Goal: Task Accomplishment & Management: Manage account settings

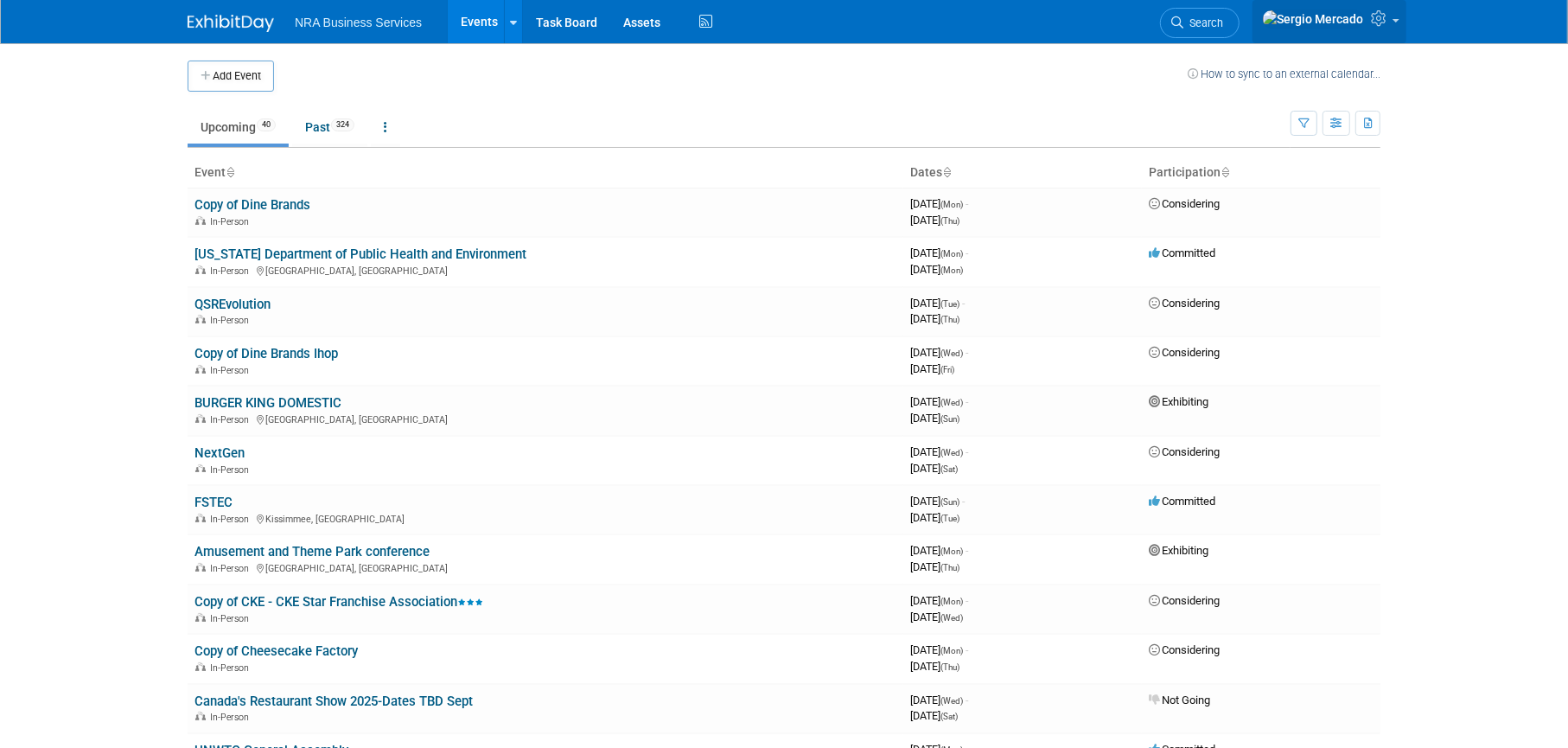
click at [1392, 31] on link at bounding box center [1329, 21] width 154 height 43
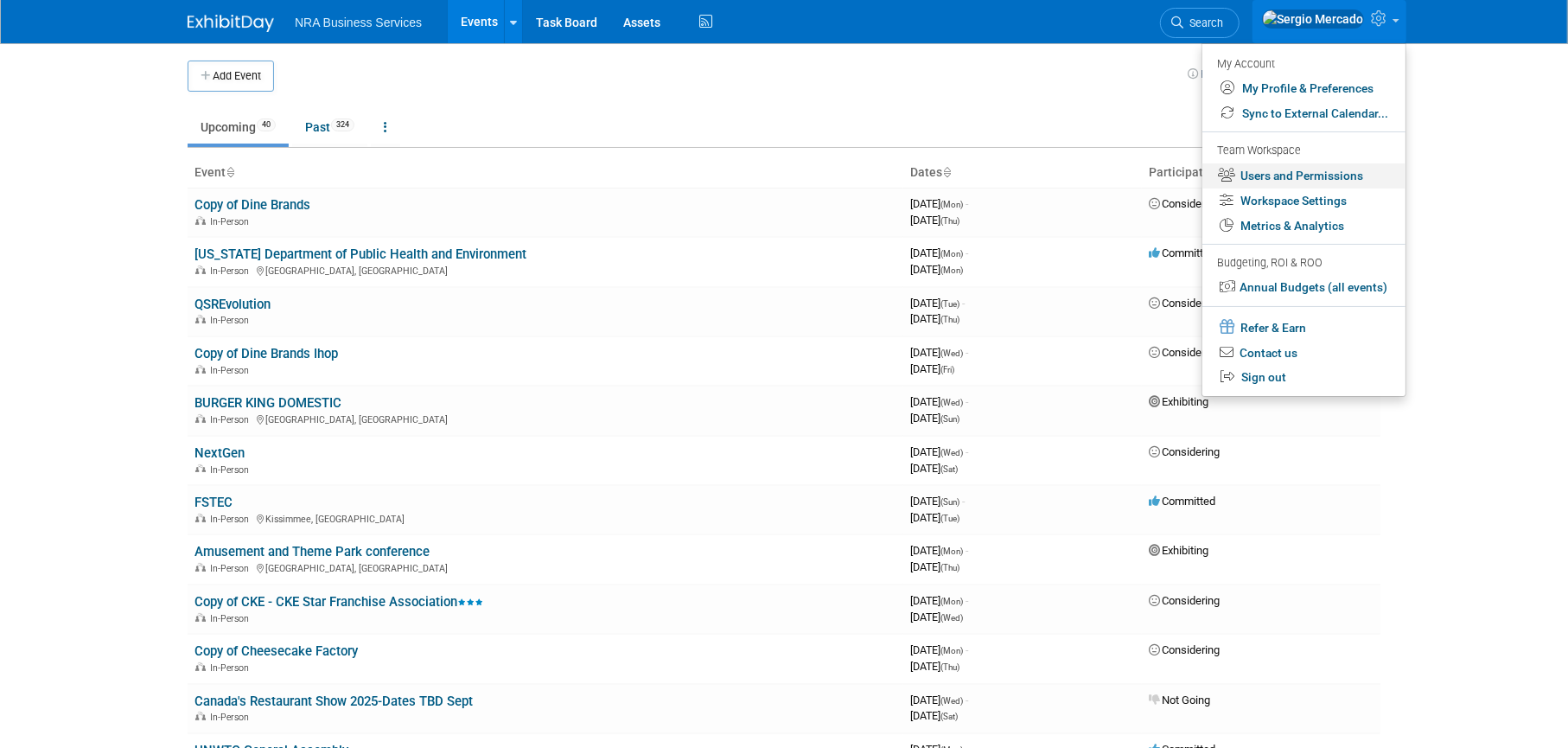
click at [1312, 178] on link "Users and Permissions" at bounding box center [1304, 177] width 203 height 25
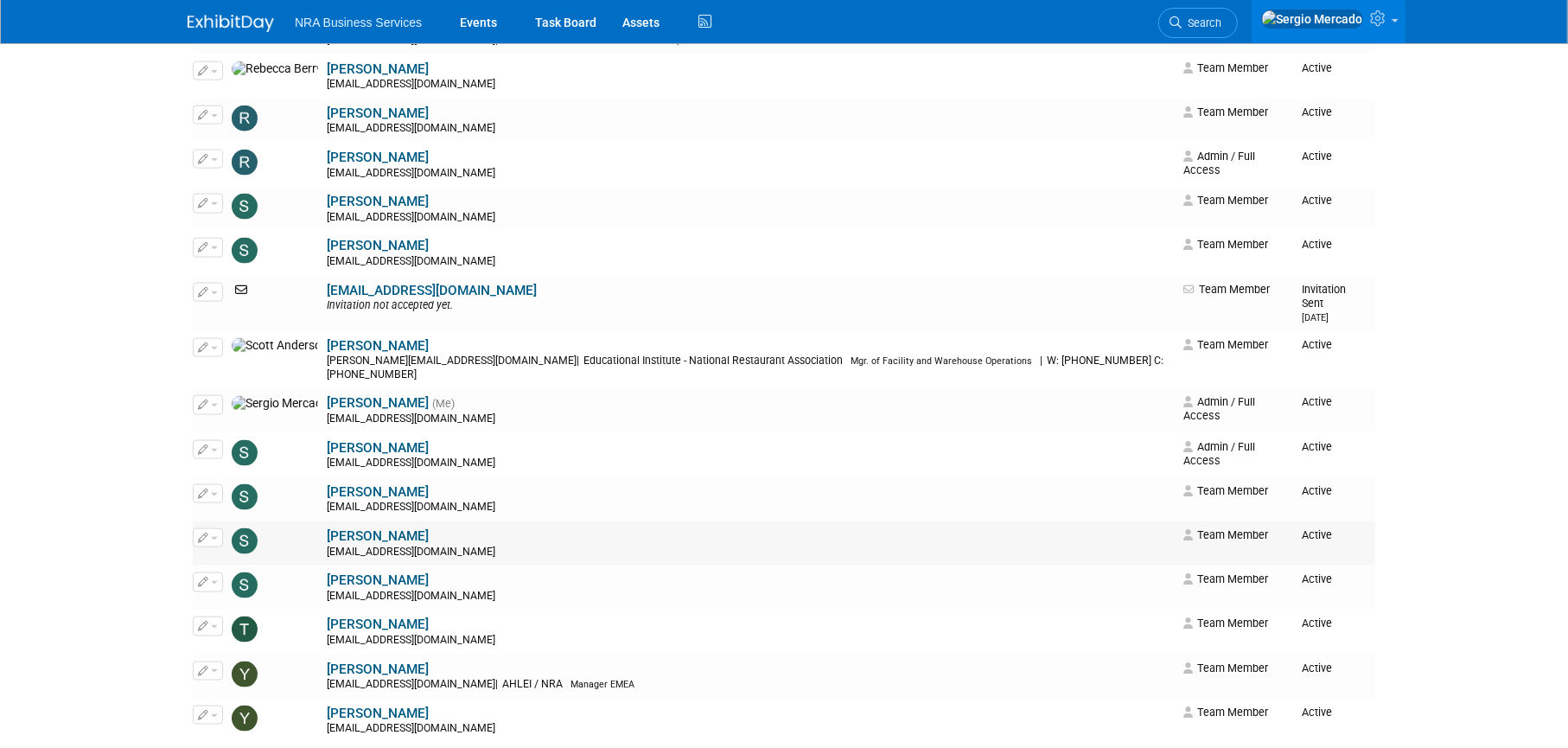
scroll to position [1902, 0]
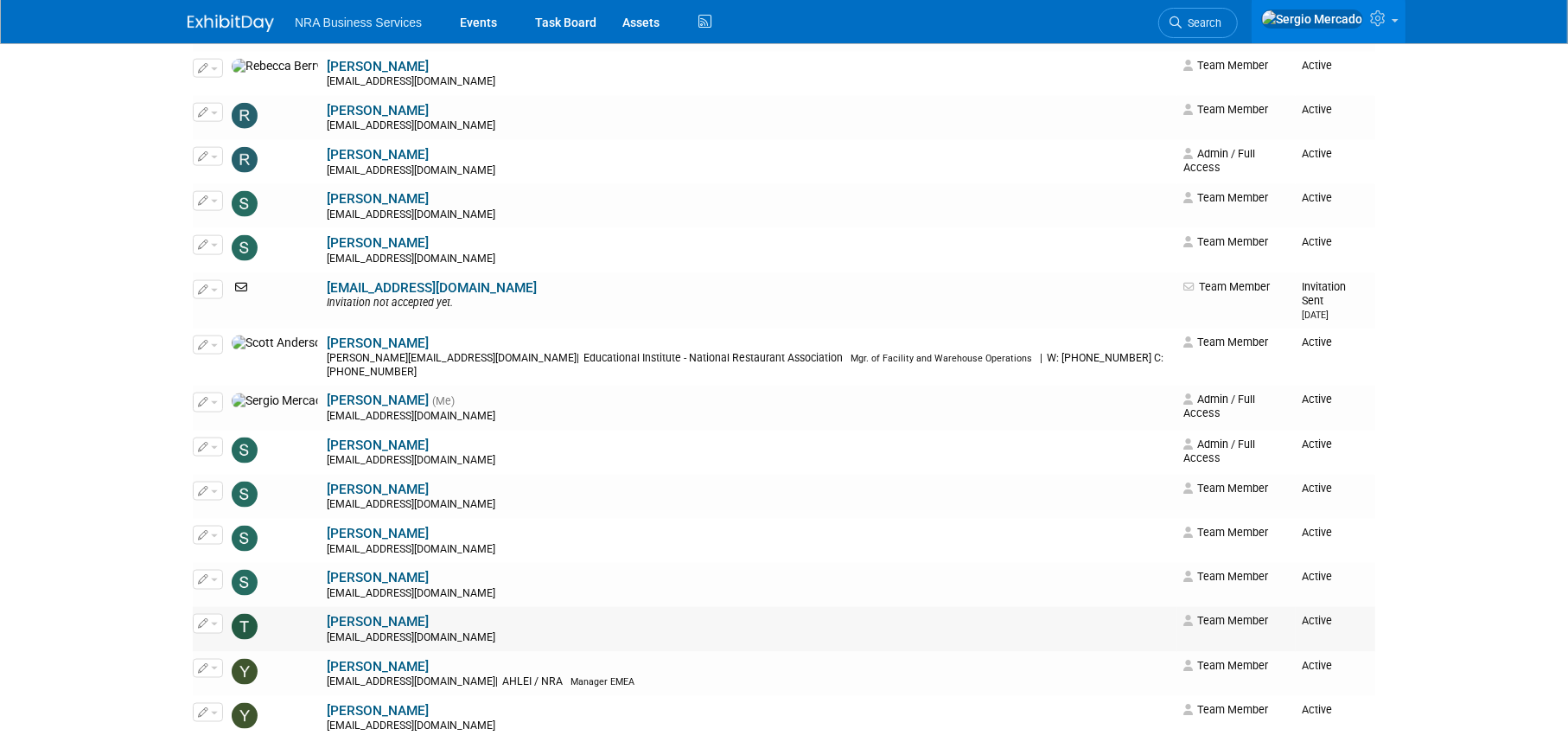
click at [211, 622] on span "button" at bounding box center [214, 624] width 7 height 4
click at [224, 640] on link "Edit" at bounding box center [262, 651] width 137 height 24
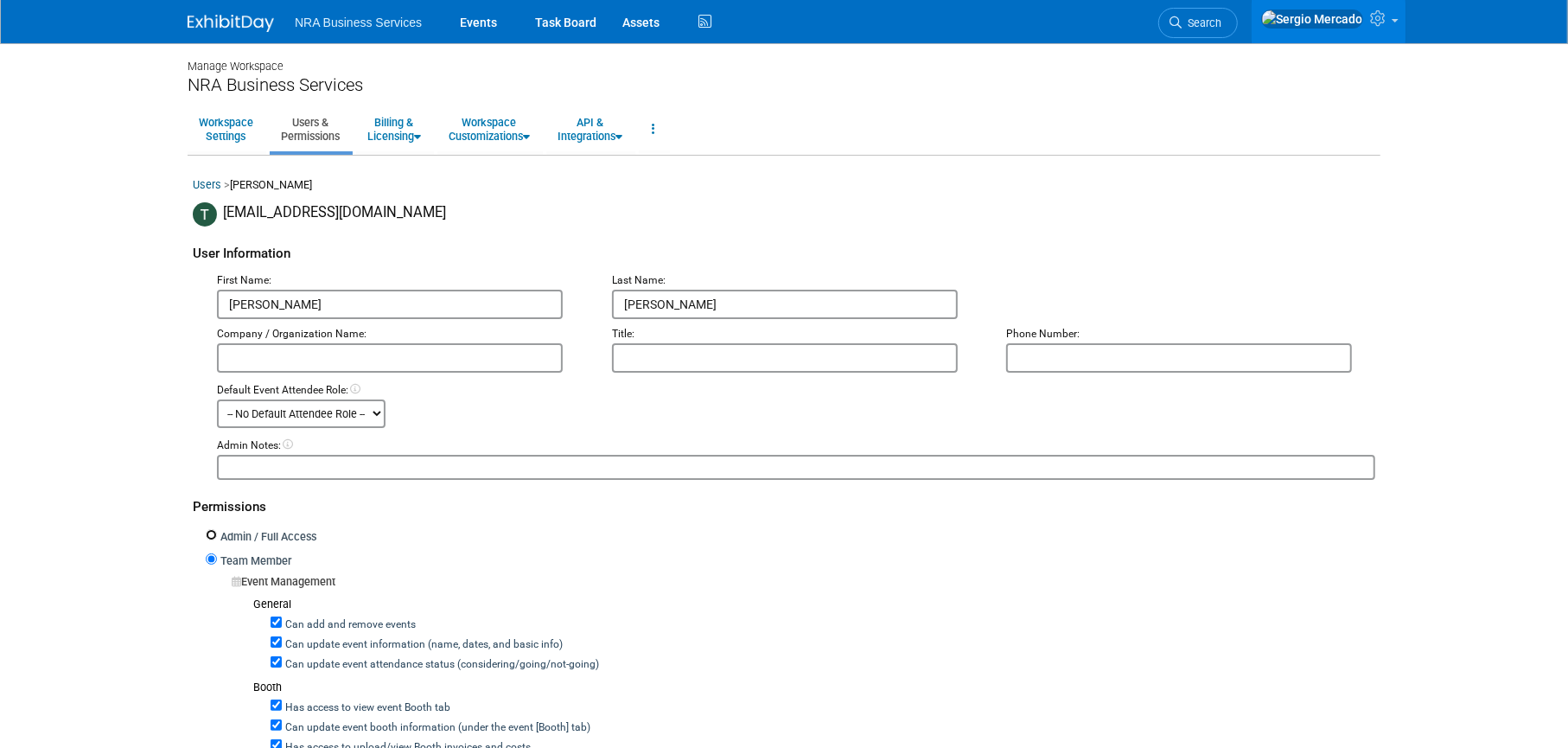
click at [213, 536] on input "Admin / Full Access" at bounding box center [212, 534] width 12 height 12
radio input "true"
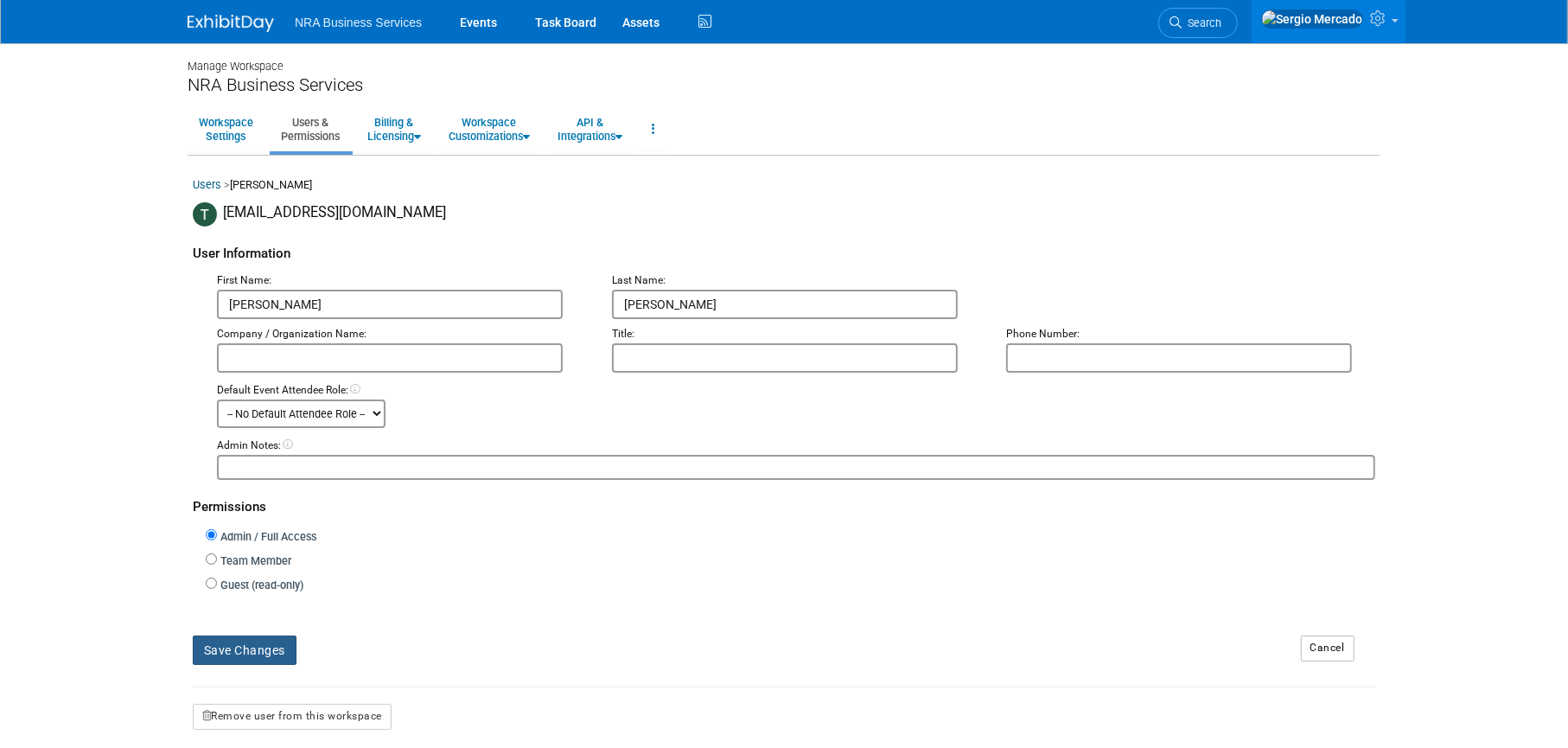
click at [251, 649] on button "Save Changes" at bounding box center [245, 650] width 103 height 29
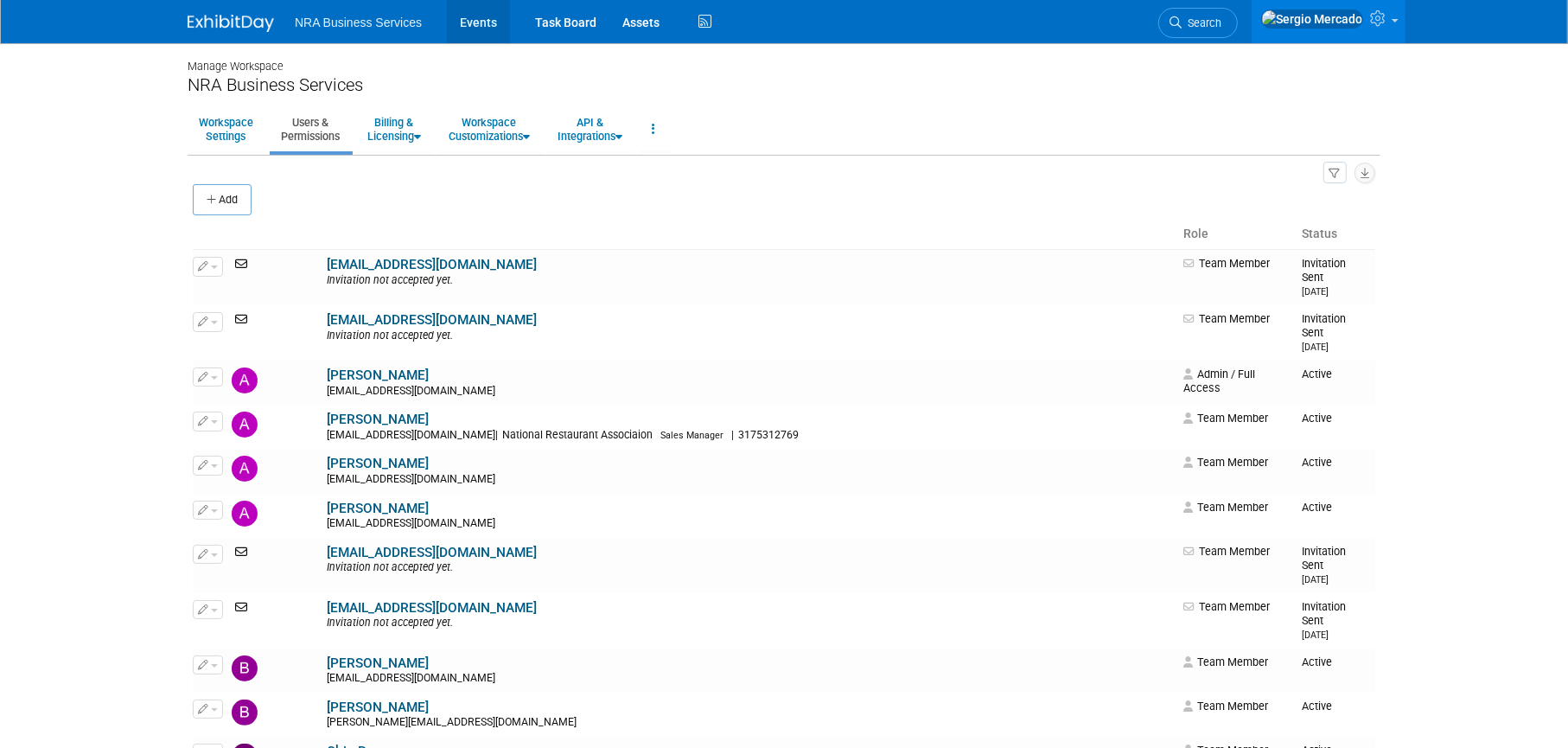
click at [466, 25] on link "Events" at bounding box center [478, 21] width 63 height 43
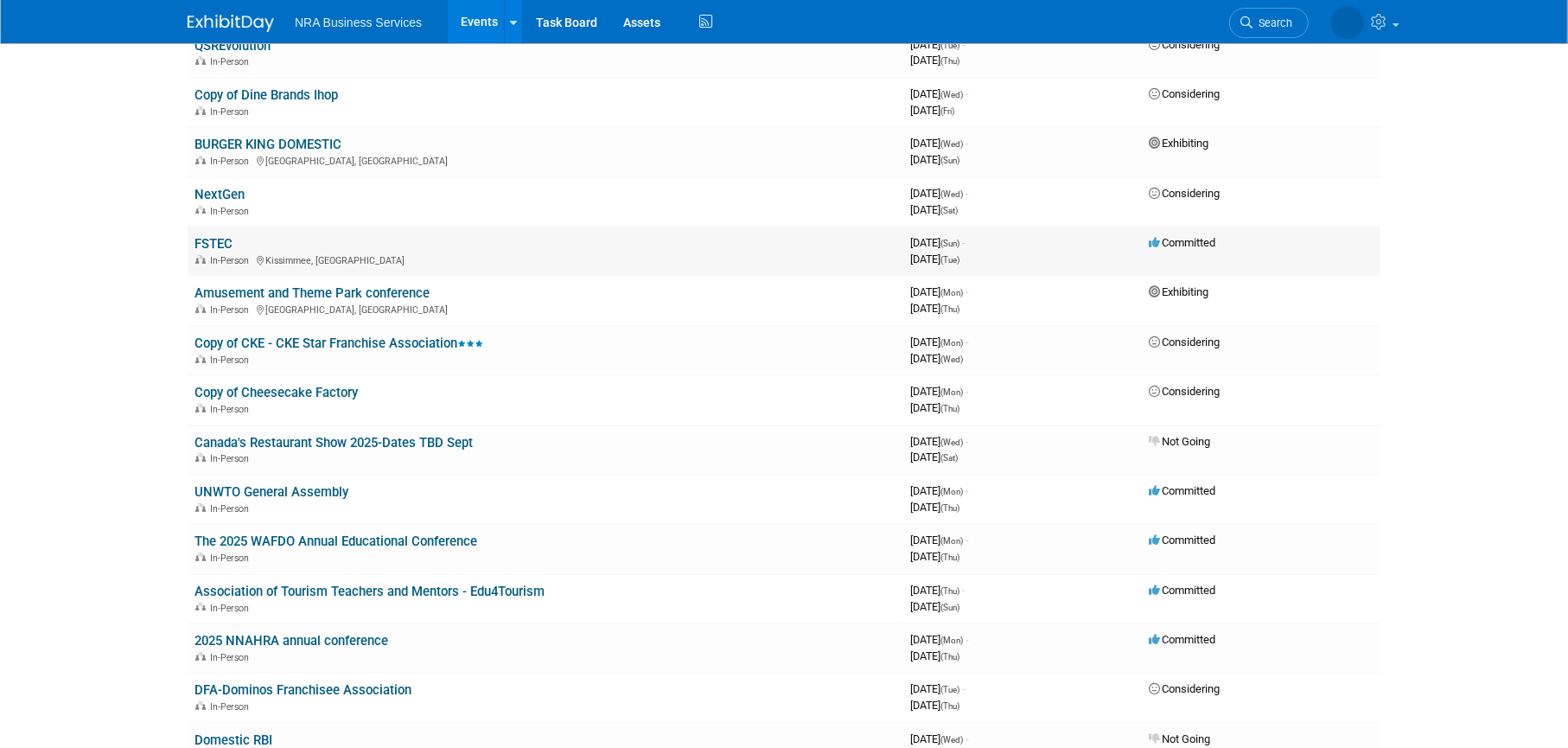
scroll to position [259, 0]
click at [439, 534] on link "The 2025 WAFDO Annual Educational Conference" at bounding box center [335, 540] width 283 height 16
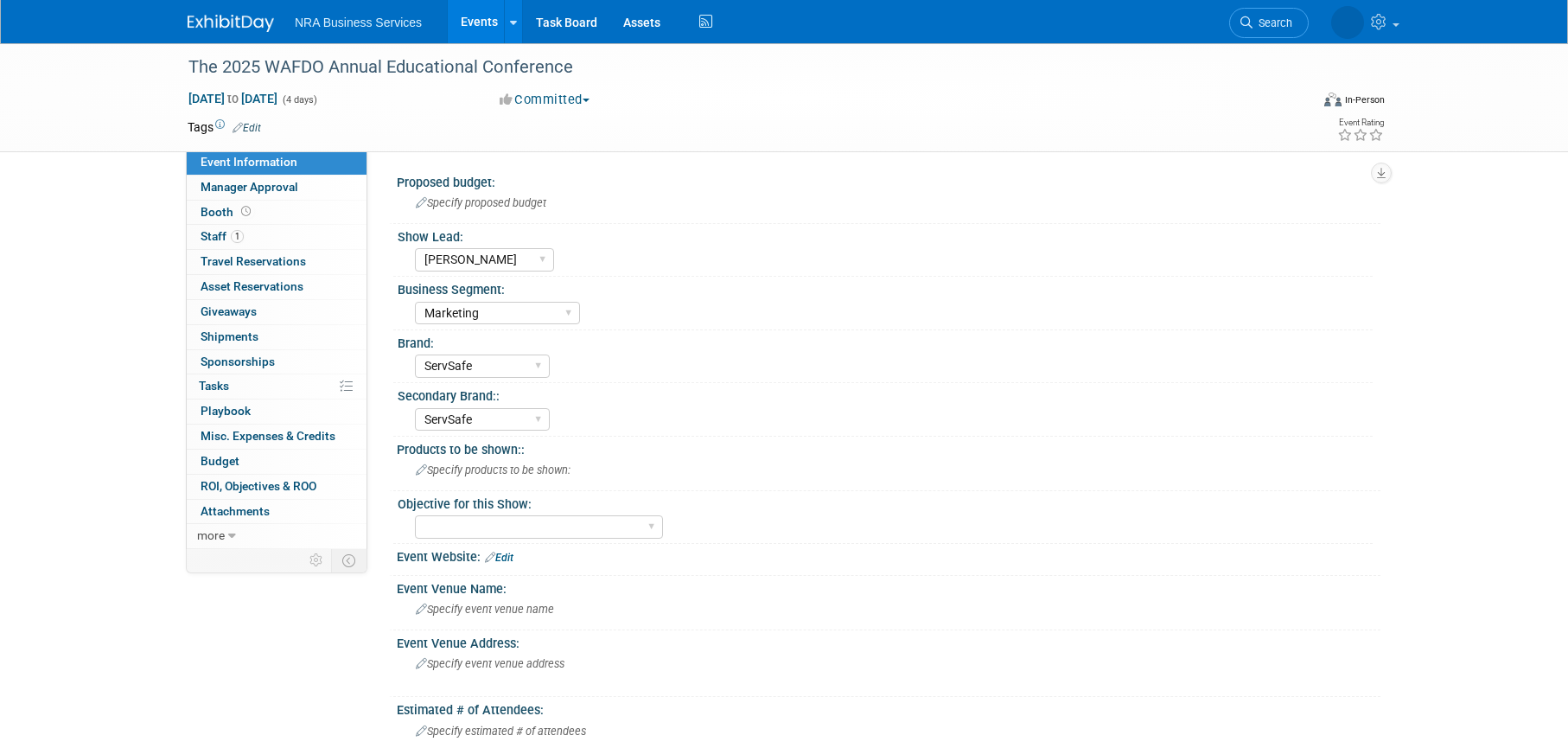
select select "[PERSON_NAME]"
select select "Marketing"
select select "ServSafe"
click at [492, 262] on select "Sergio M Guy W Shane Q Shane R Alisha G Kay A Catherine V Renee H Chip R Robin …" at bounding box center [484, 259] width 139 height 23
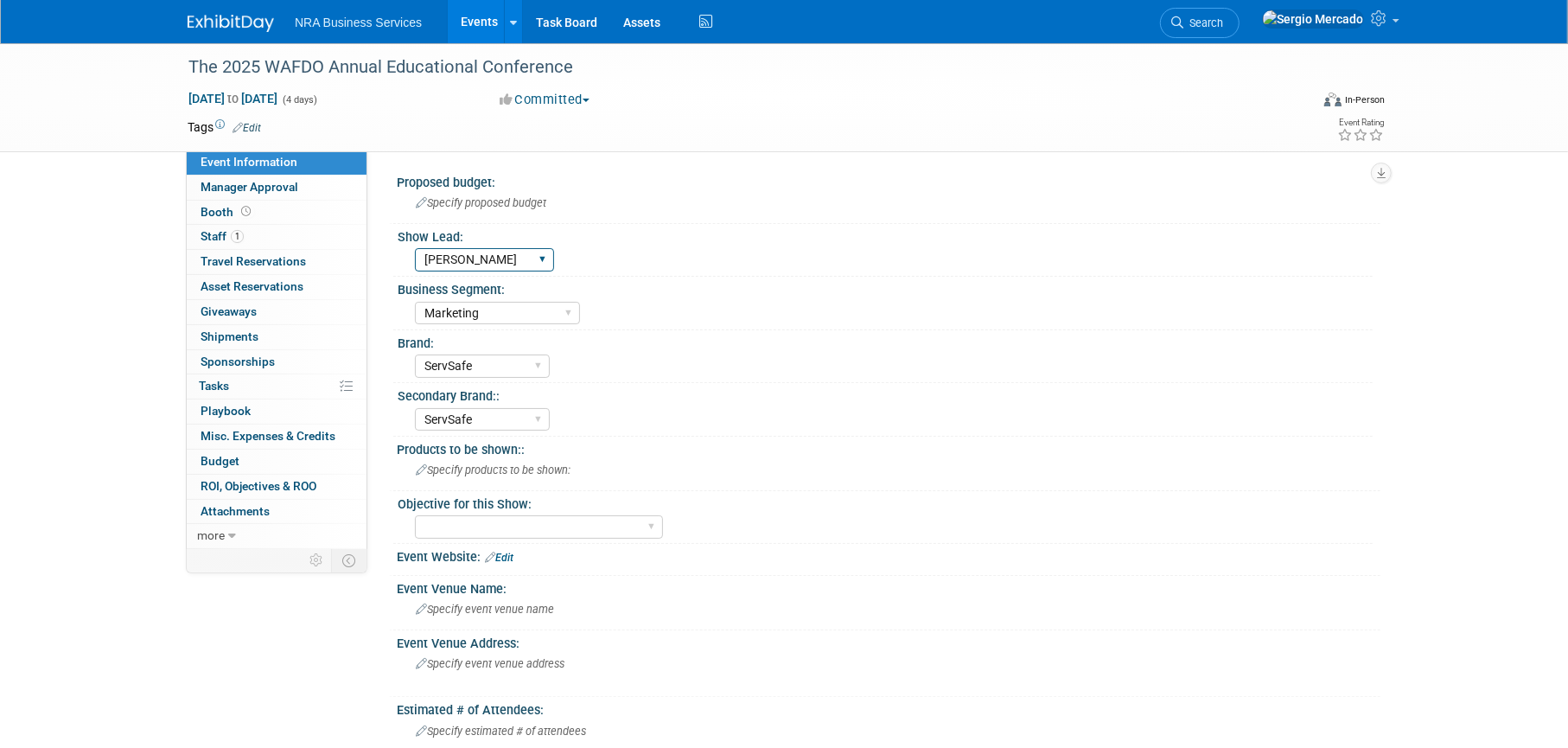
select select "Sergio M"
click at [414, 248] on select "Sergio M Guy W Shane Q Shane R Alisha G Kay A Catherine V Renee H Chip R Robin …" at bounding box center [484, 259] width 139 height 23
click at [658, 522] on select "Sales and Lead Opportunities Developing New Business Relationships Brand Presen…" at bounding box center [538, 527] width 248 height 23
select select "Brand Presence"
click at [414, 515] on select "Sales and Lead Opportunities Developing New Business Relationships Brand Presen…" at bounding box center [538, 527] width 248 height 23
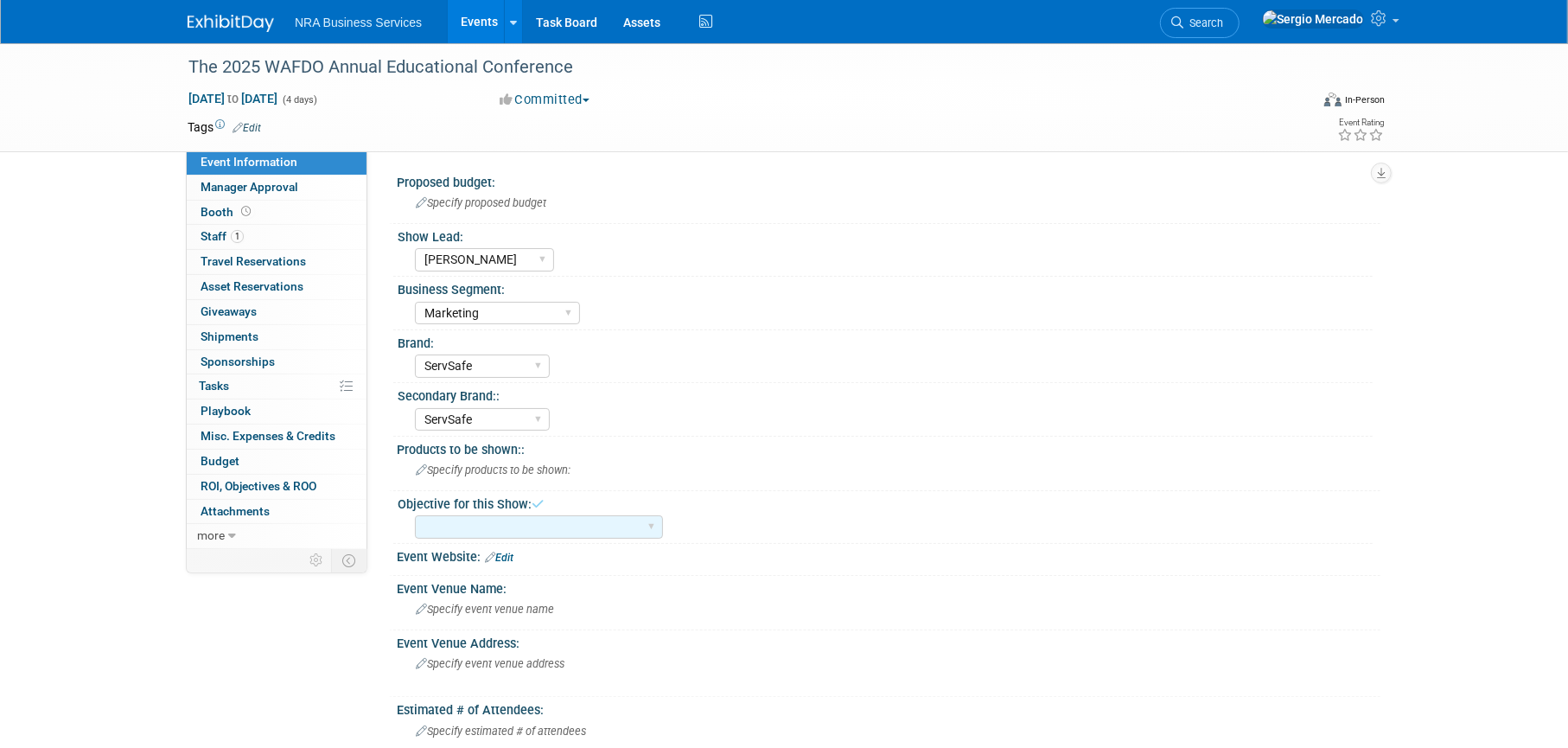
click at [734, 529] on div "Sales and Lead Opportunities Developing New Business Relationships Brand Presen…" at bounding box center [893, 525] width 958 height 27
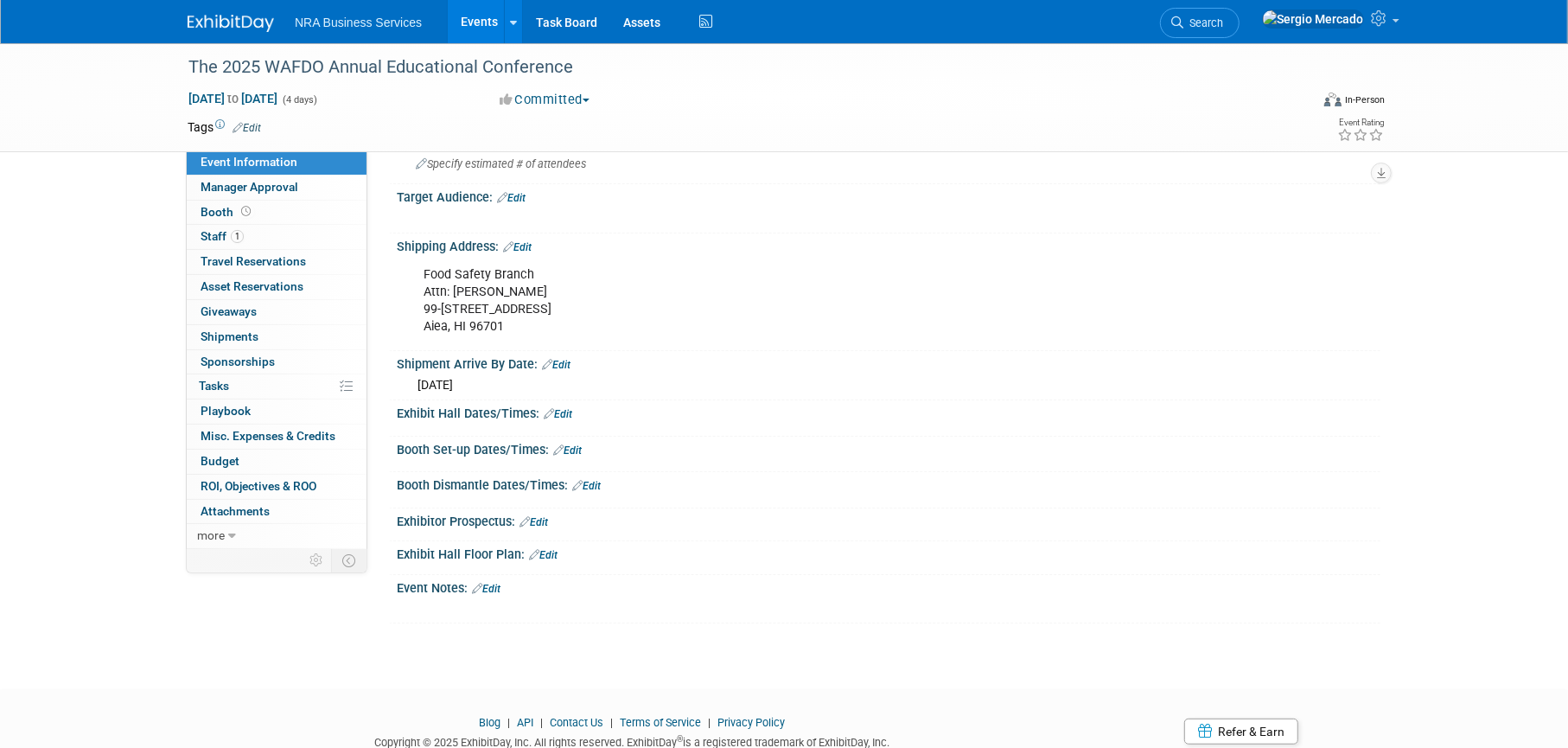
scroll to position [618, 0]
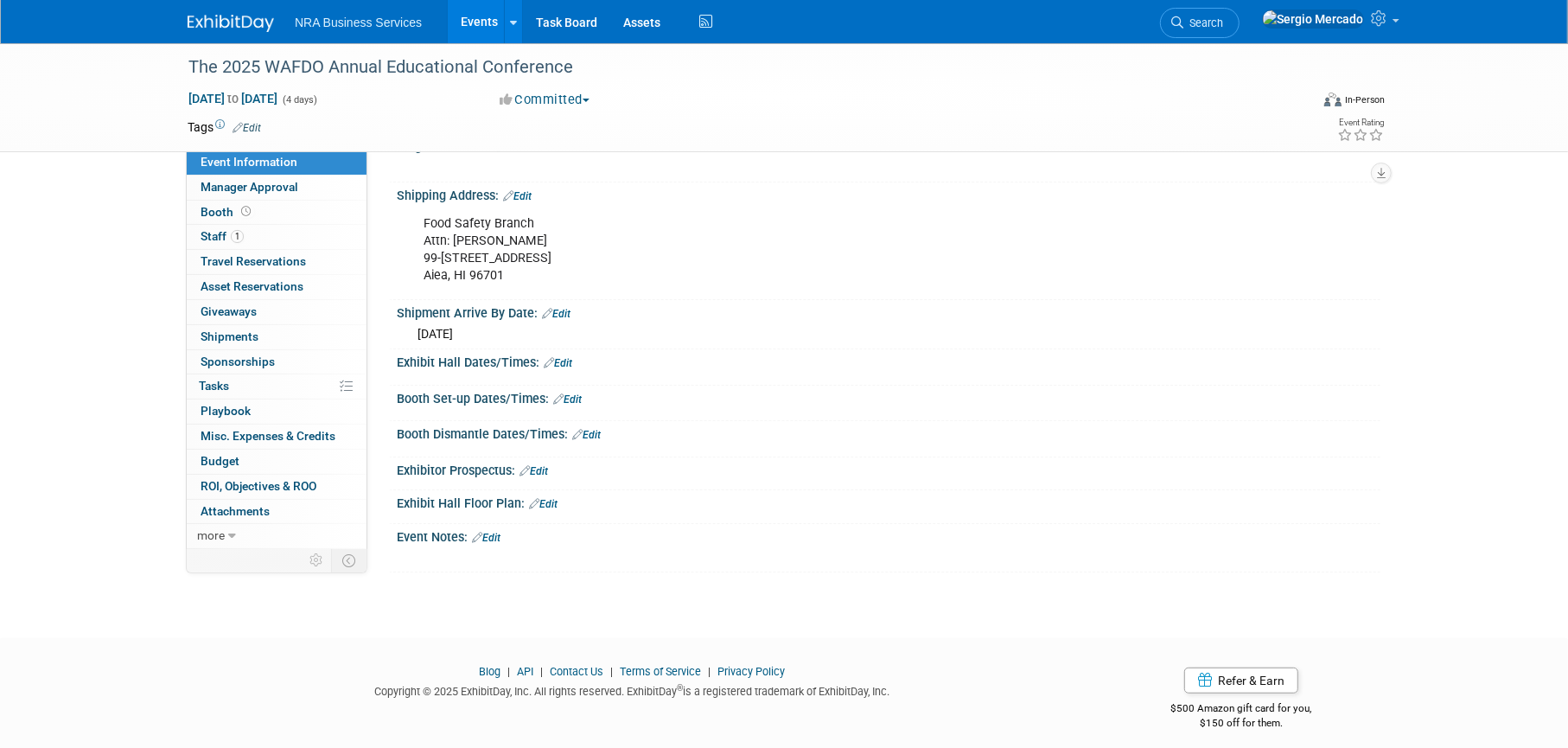
click at [497, 531] on link "Edit" at bounding box center [486, 537] width 28 height 12
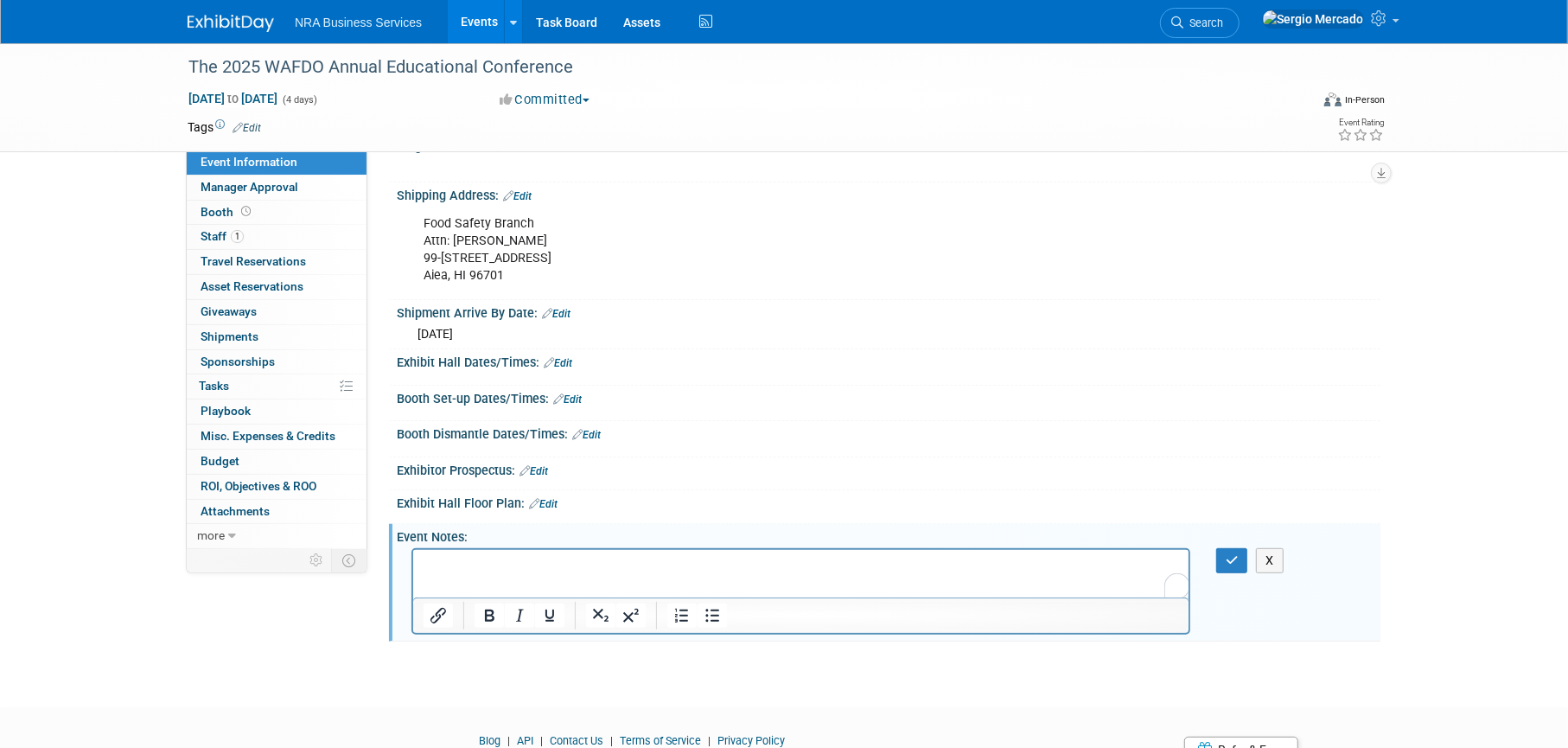
scroll to position [0, 0]
click at [647, 563] on p "Shipping these promos on behalf of LaDasia" at bounding box center [800, 566] width 756 height 18
click at [748, 556] on html "Shipping these promos on behalf of LaDesia Taylor," at bounding box center [800, 562] width 775 height 24
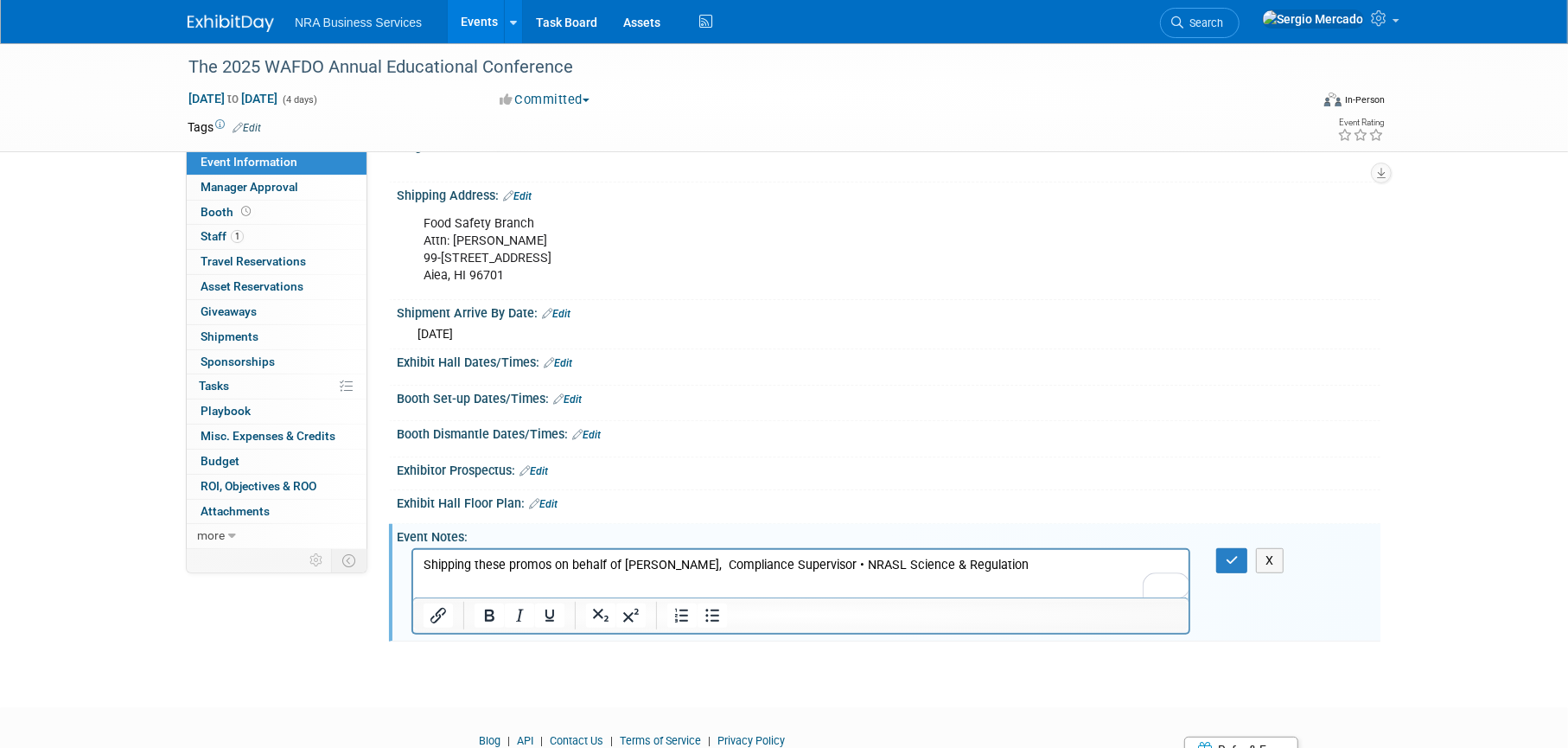
click at [1010, 569] on p "Shipping these promos on behalf of LaDesia Taylor, Compliance Supervisor • NRAS…" at bounding box center [800, 566] width 756 height 18
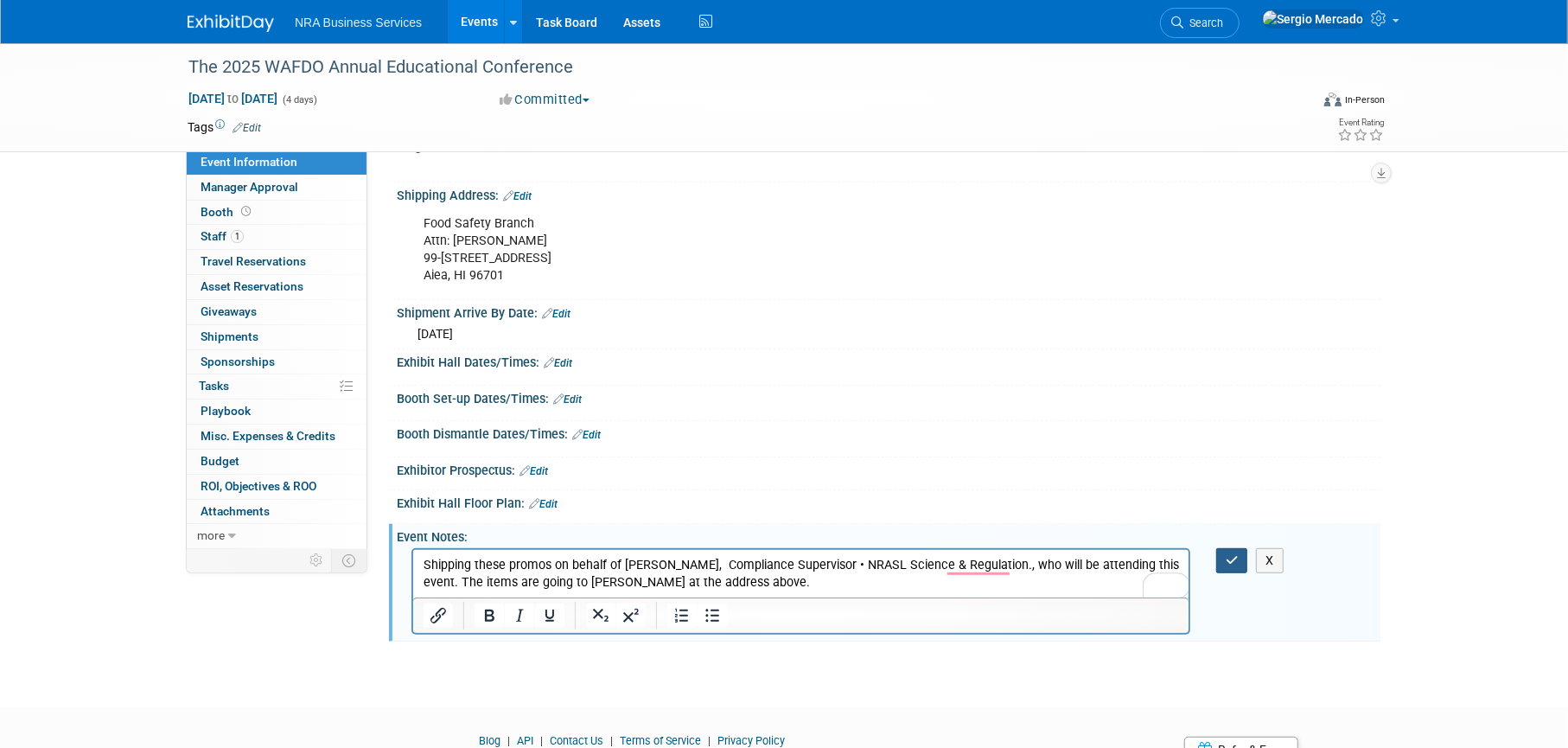
click at [1229, 554] on icon "button" at bounding box center [1232, 560] width 13 height 12
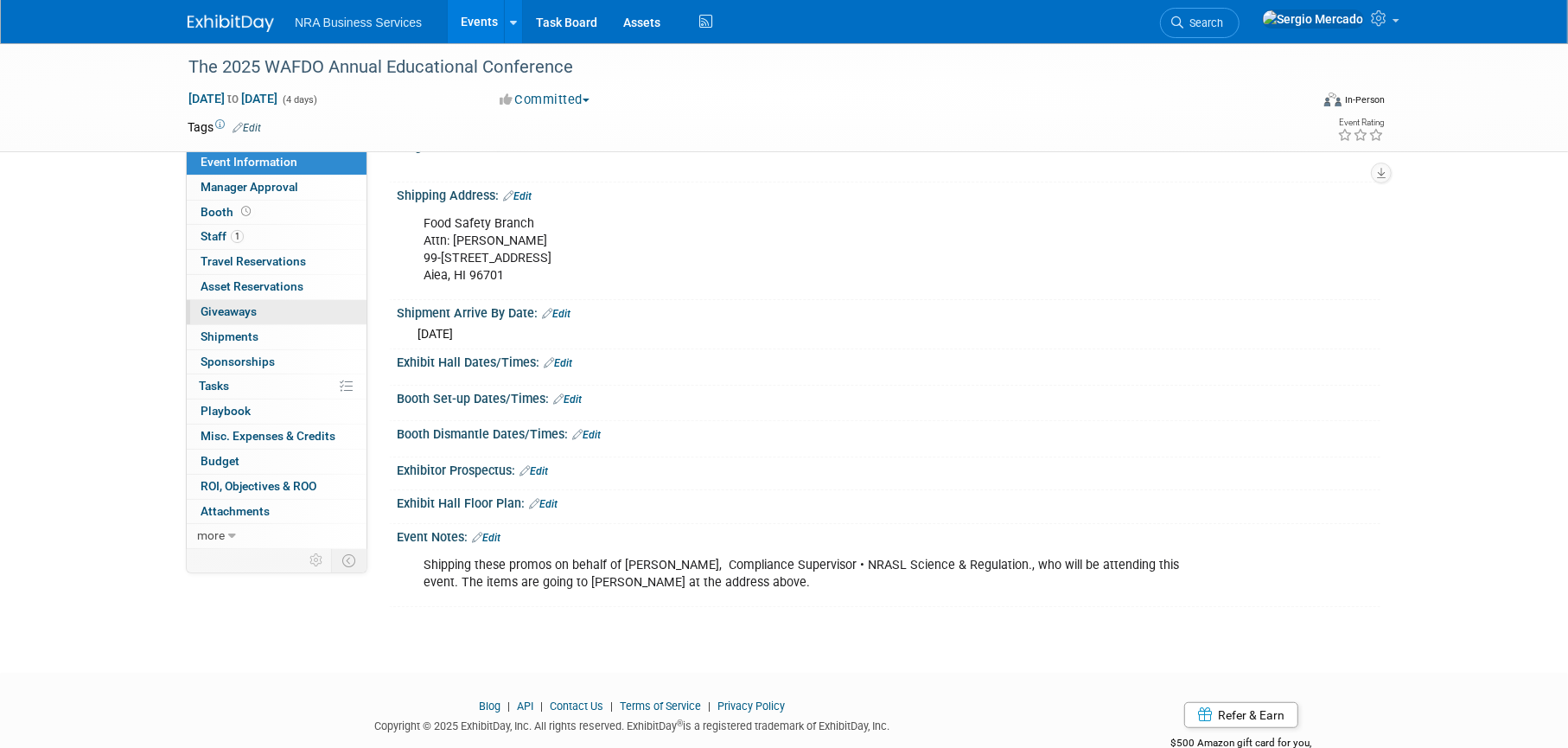
click at [277, 306] on link "0 Giveaways 0" at bounding box center [276, 312] width 179 height 24
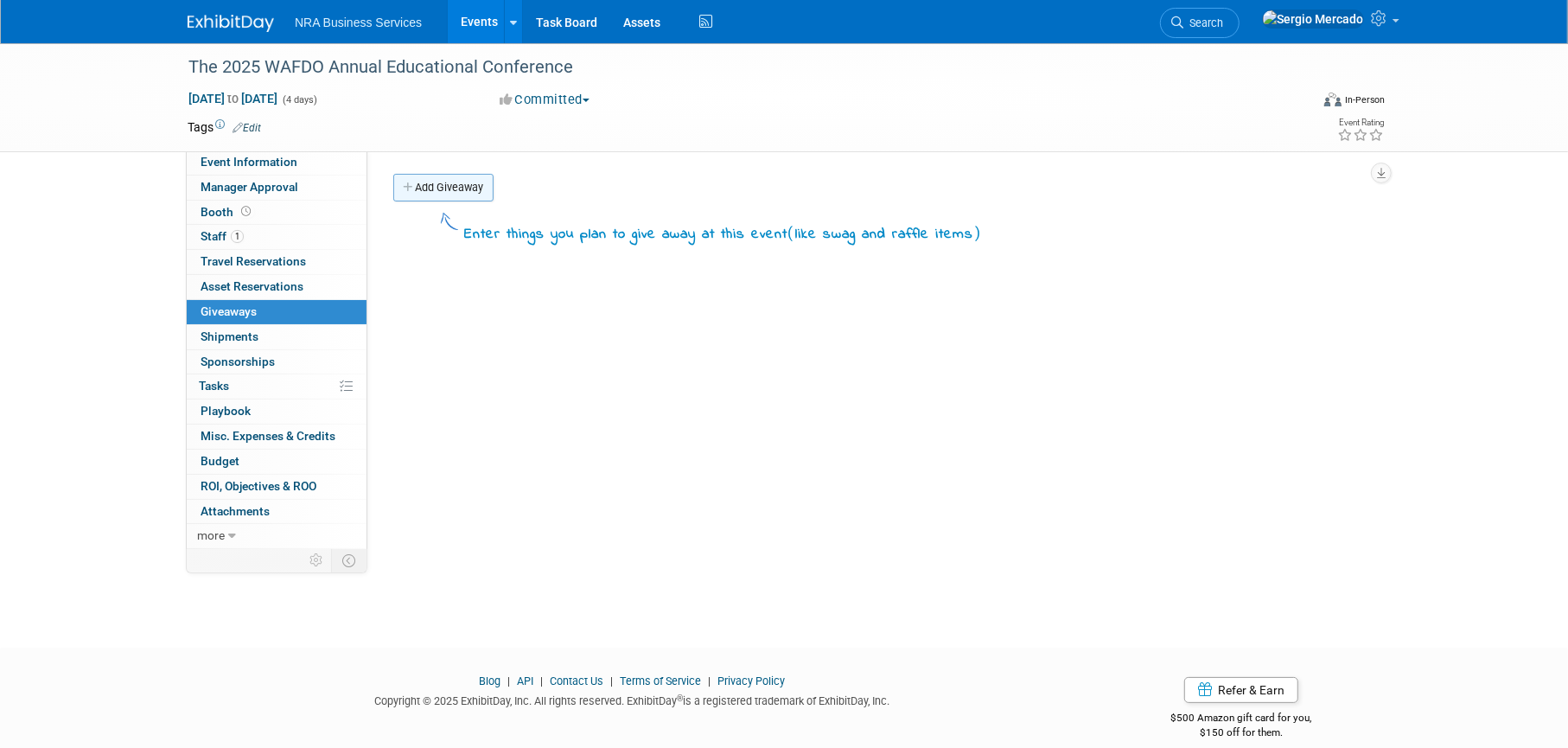
click at [441, 187] on link "Add Giveaway" at bounding box center [443, 187] width 100 height 27
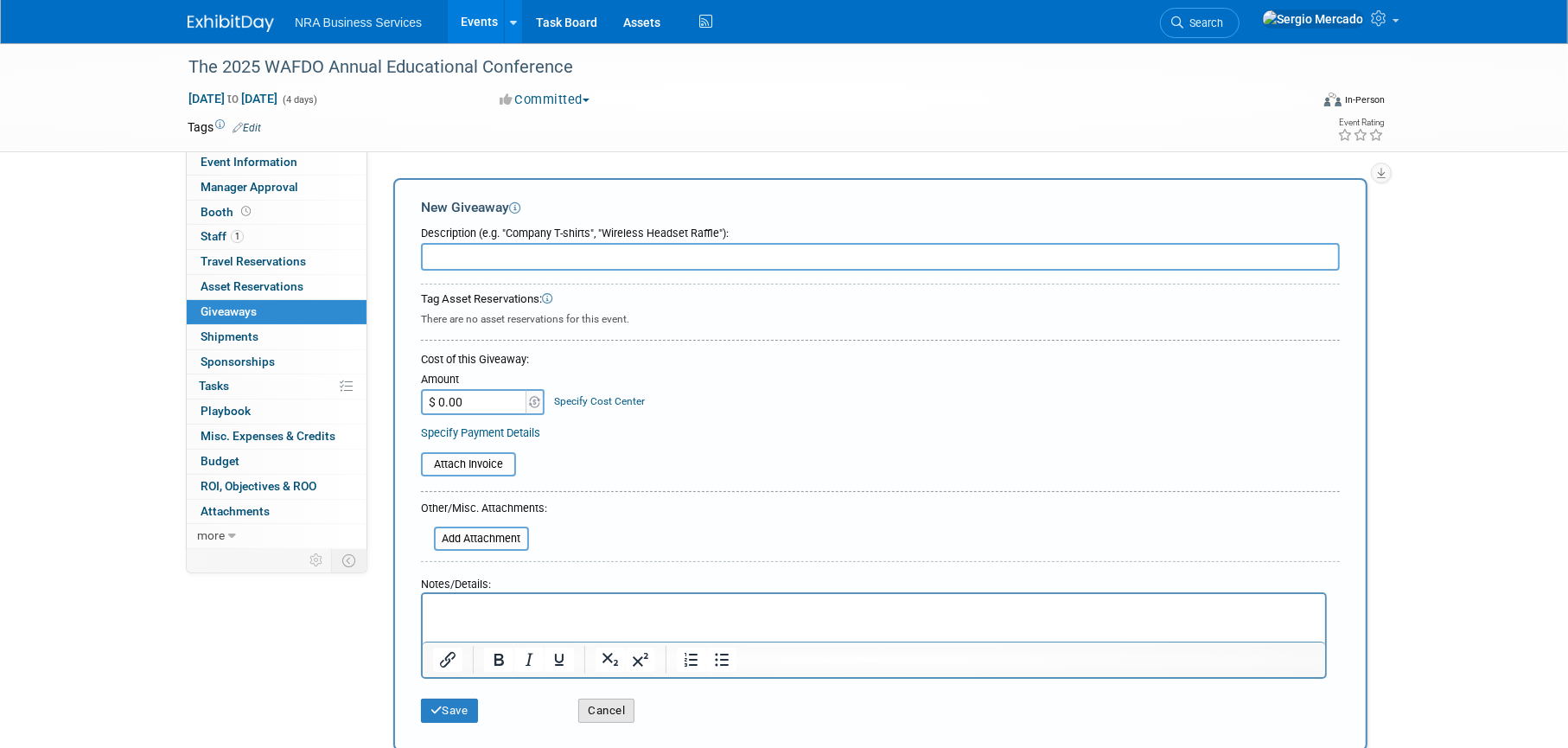
click at [613, 705] on button "Cancel" at bounding box center [607, 710] width 57 height 24
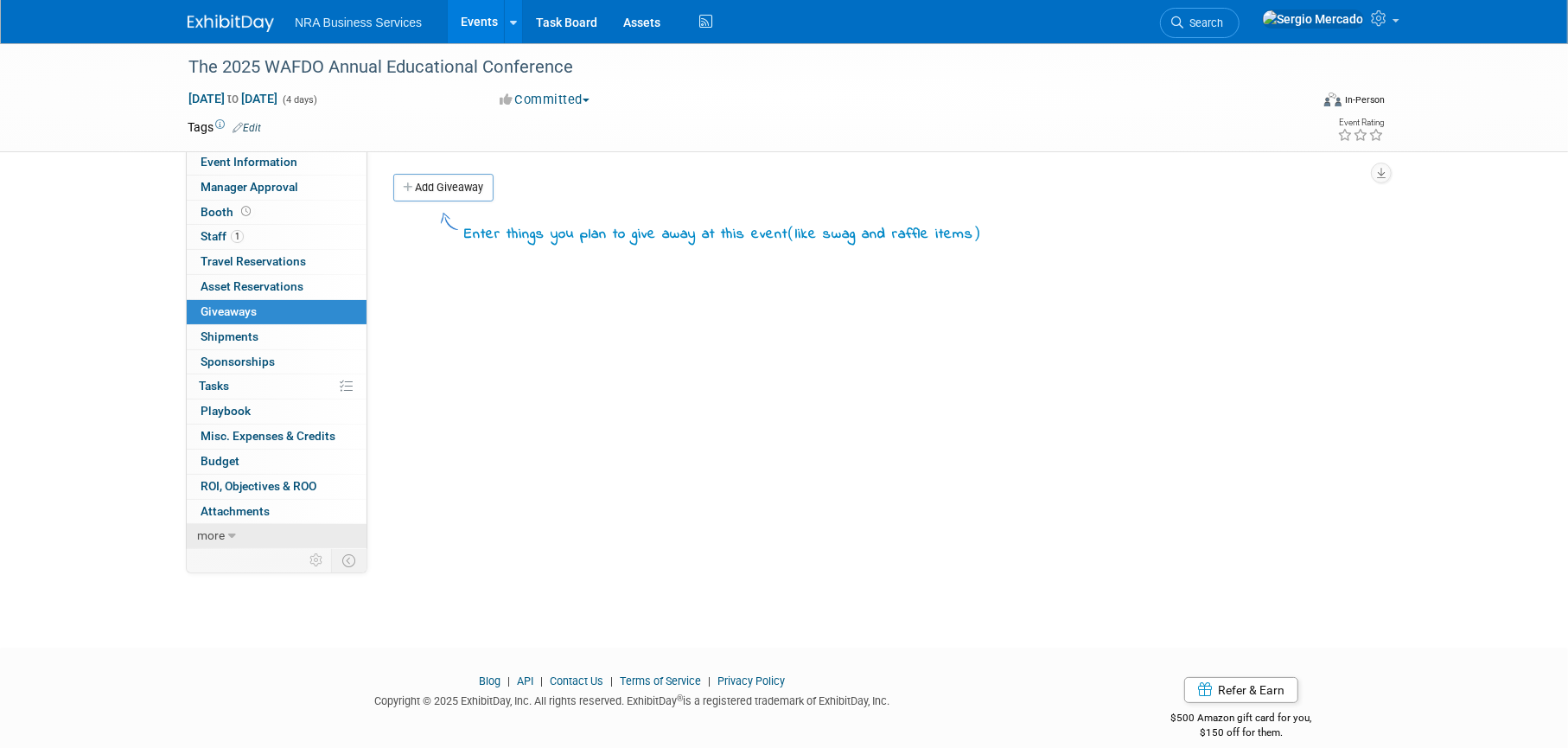
click at [209, 530] on span "more" at bounding box center [211, 535] width 27 height 14
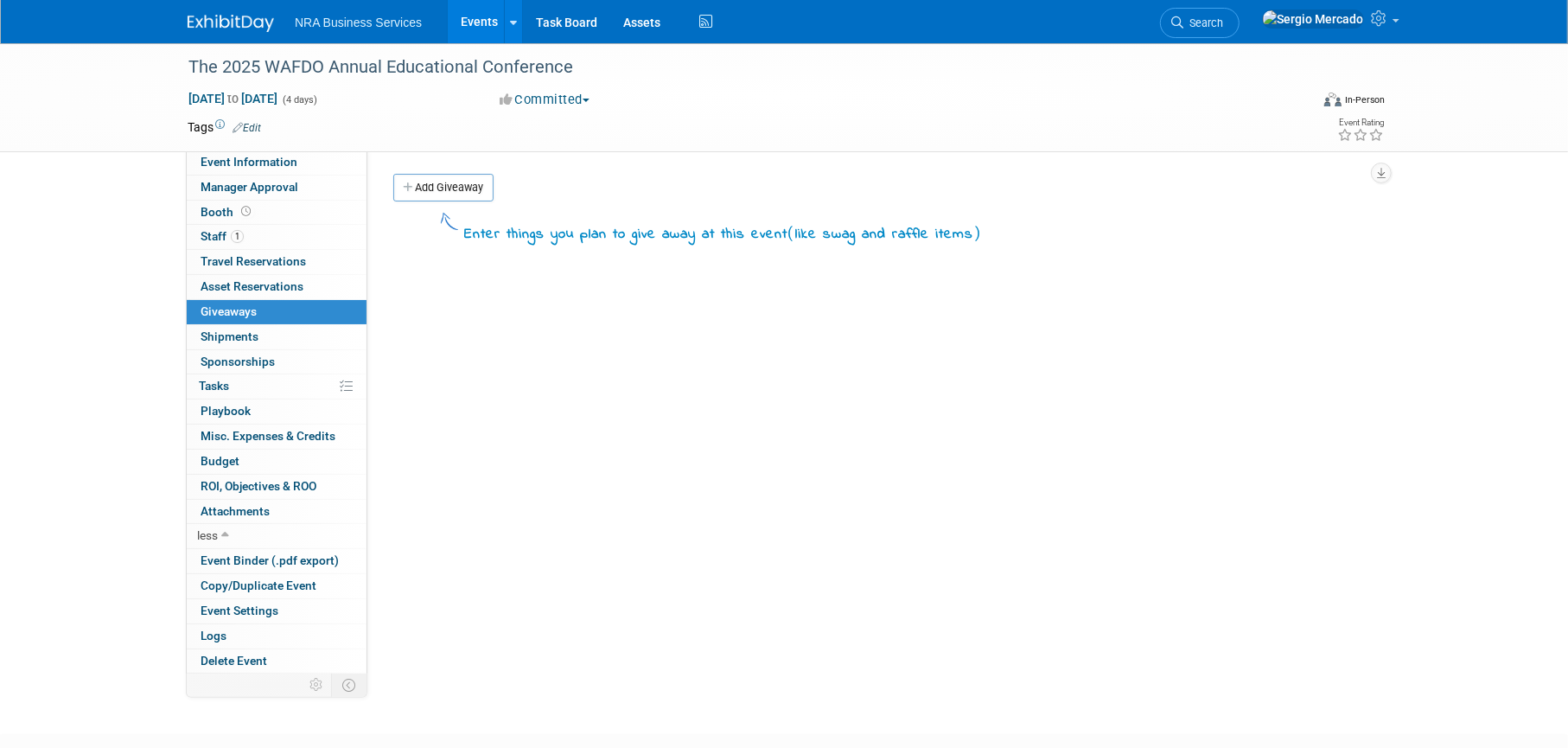
click at [255, 123] on link "Edit" at bounding box center [246, 128] width 28 height 12
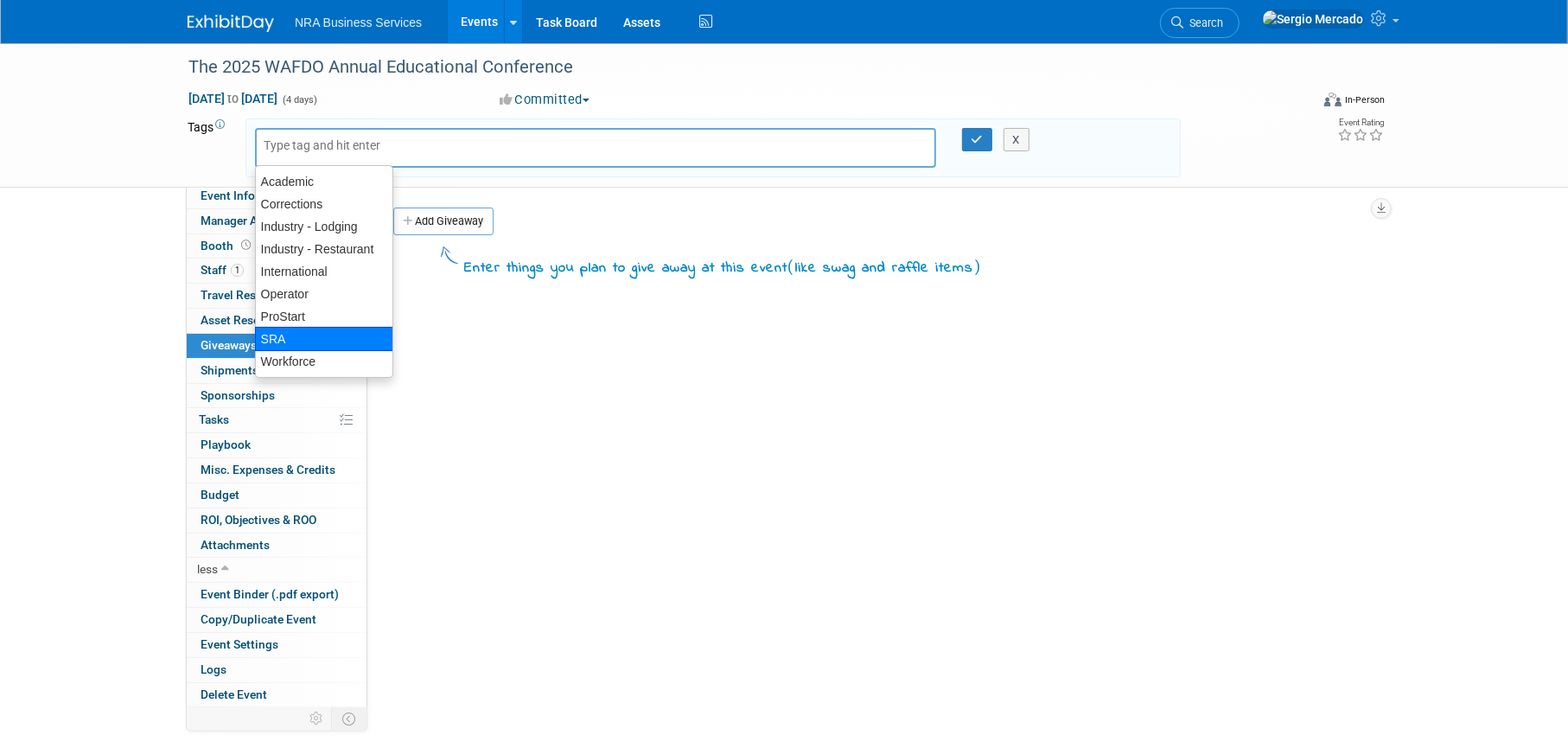
click at [323, 327] on div "SRA" at bounding box center [324, 338] width 138 height 24
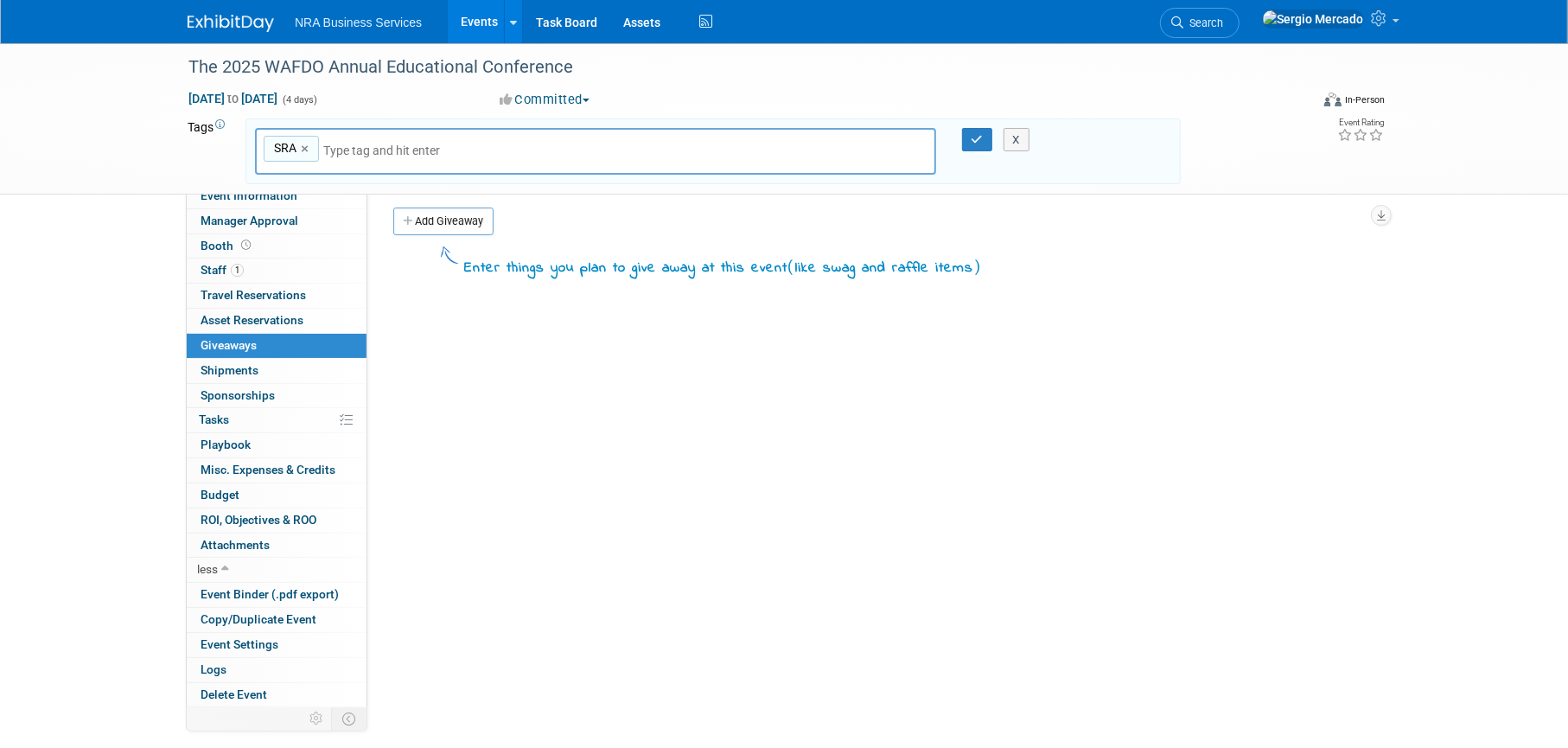
type input "SRA"
click at [977, 142] on icon "button" at bounding box center [977, 139] width 12 height 12
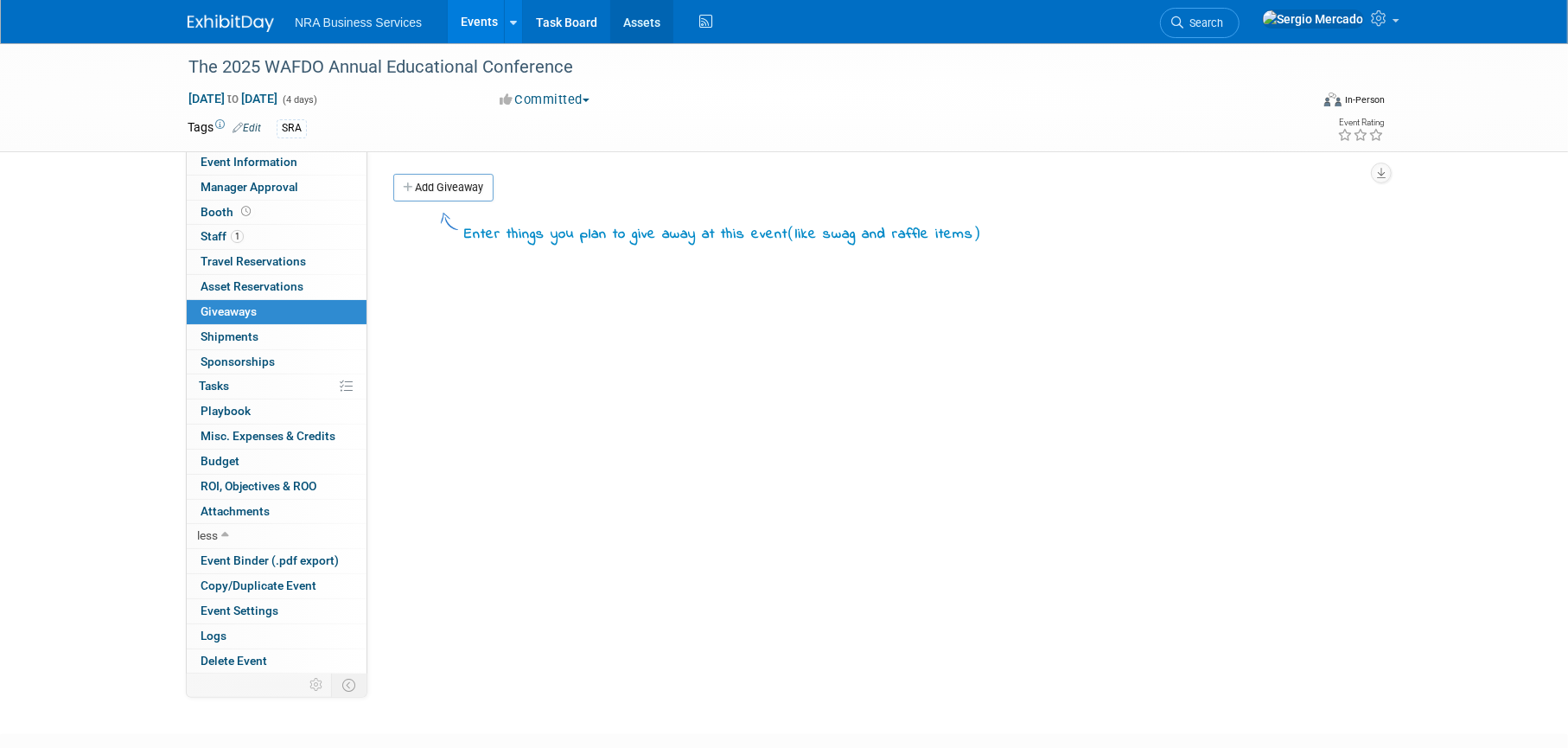
click at [645, 25] on link "Assets" at bounding box center [642, 21] width 63 height 43
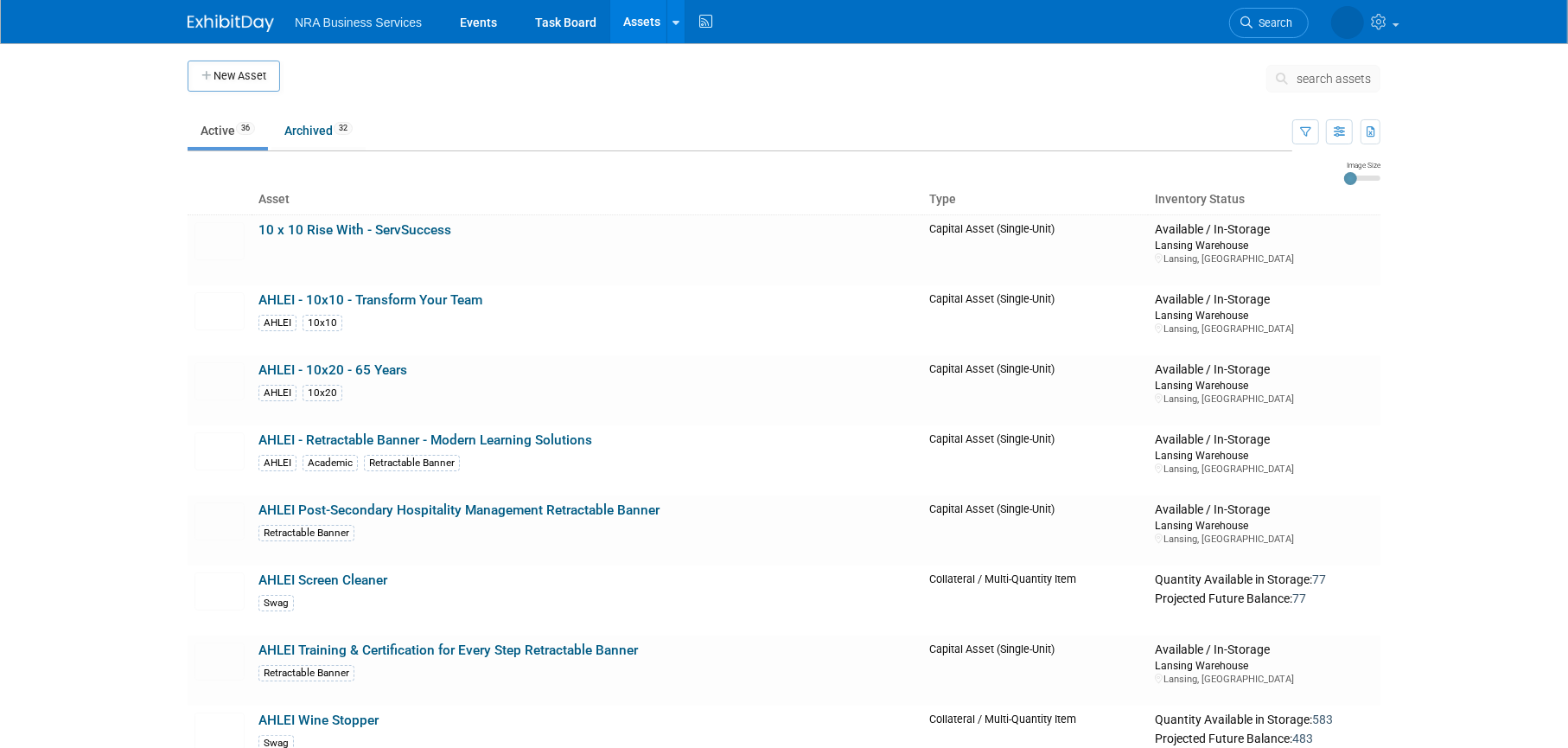
click at [1278, 22] on span "Search" at bounding box center [1272, 22] width 40 height 13
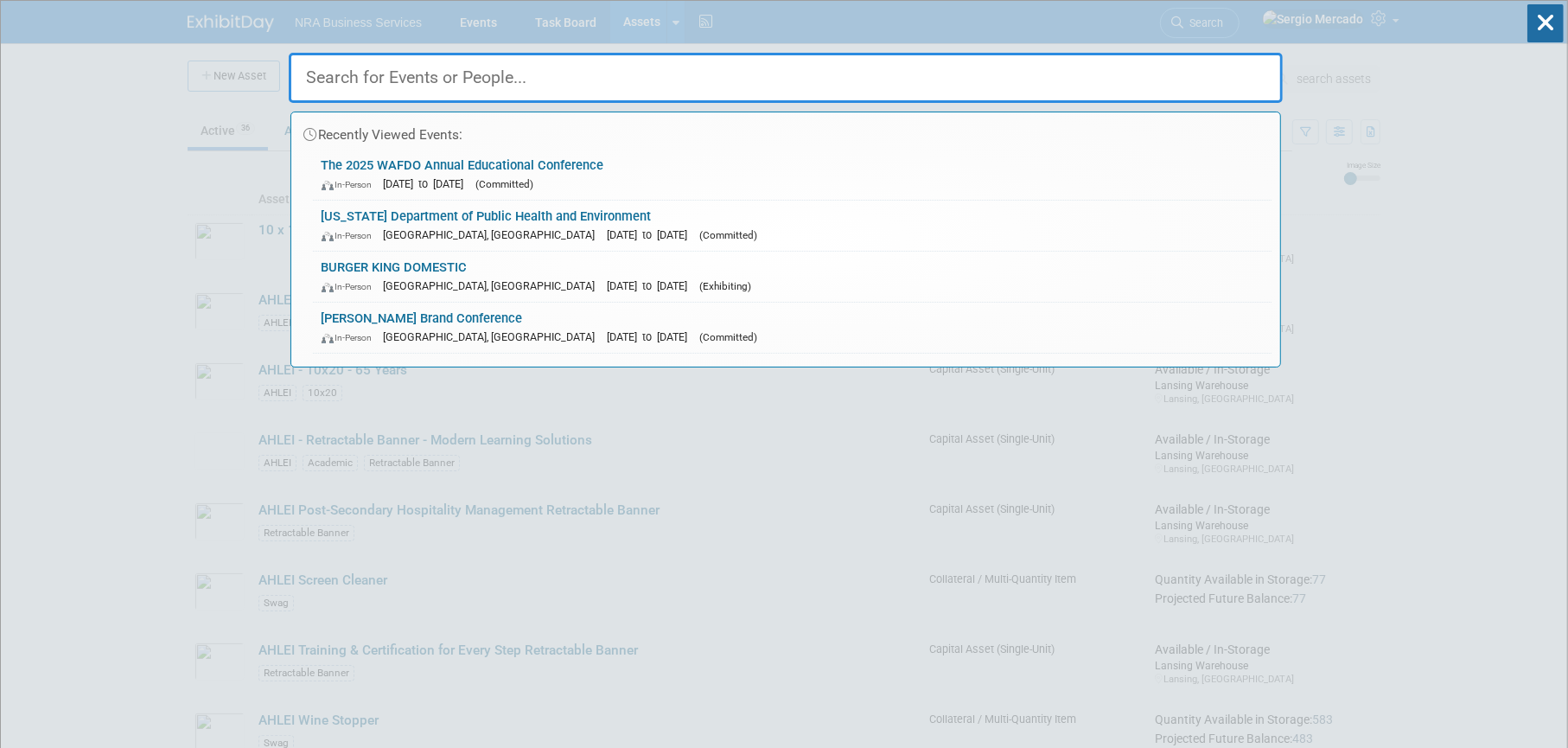
scroll to position [653, 0]
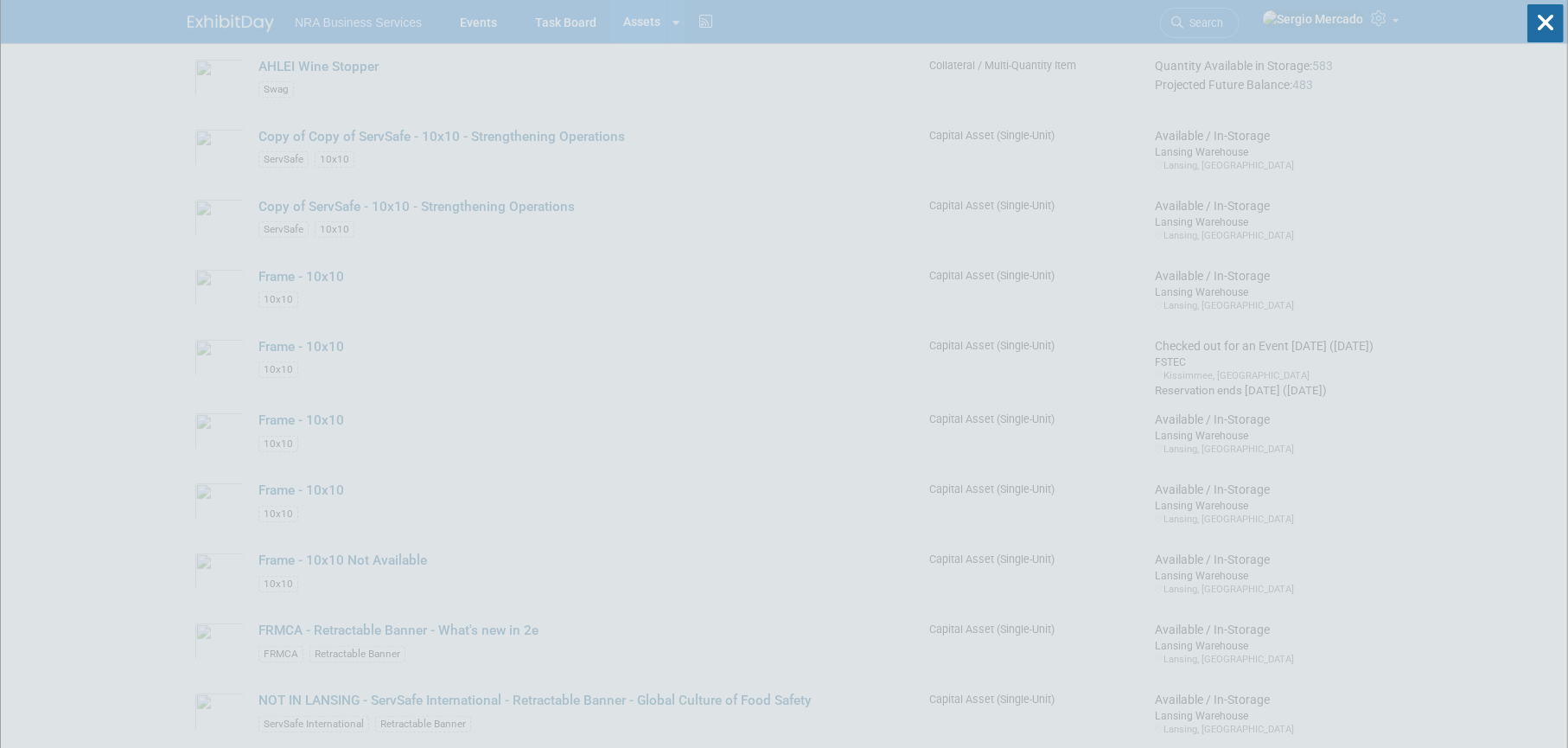
drag, startPoint x: 1471, startPoint y: 170, endPoint x: 1463, endPoint y: 168, distance: 8.2
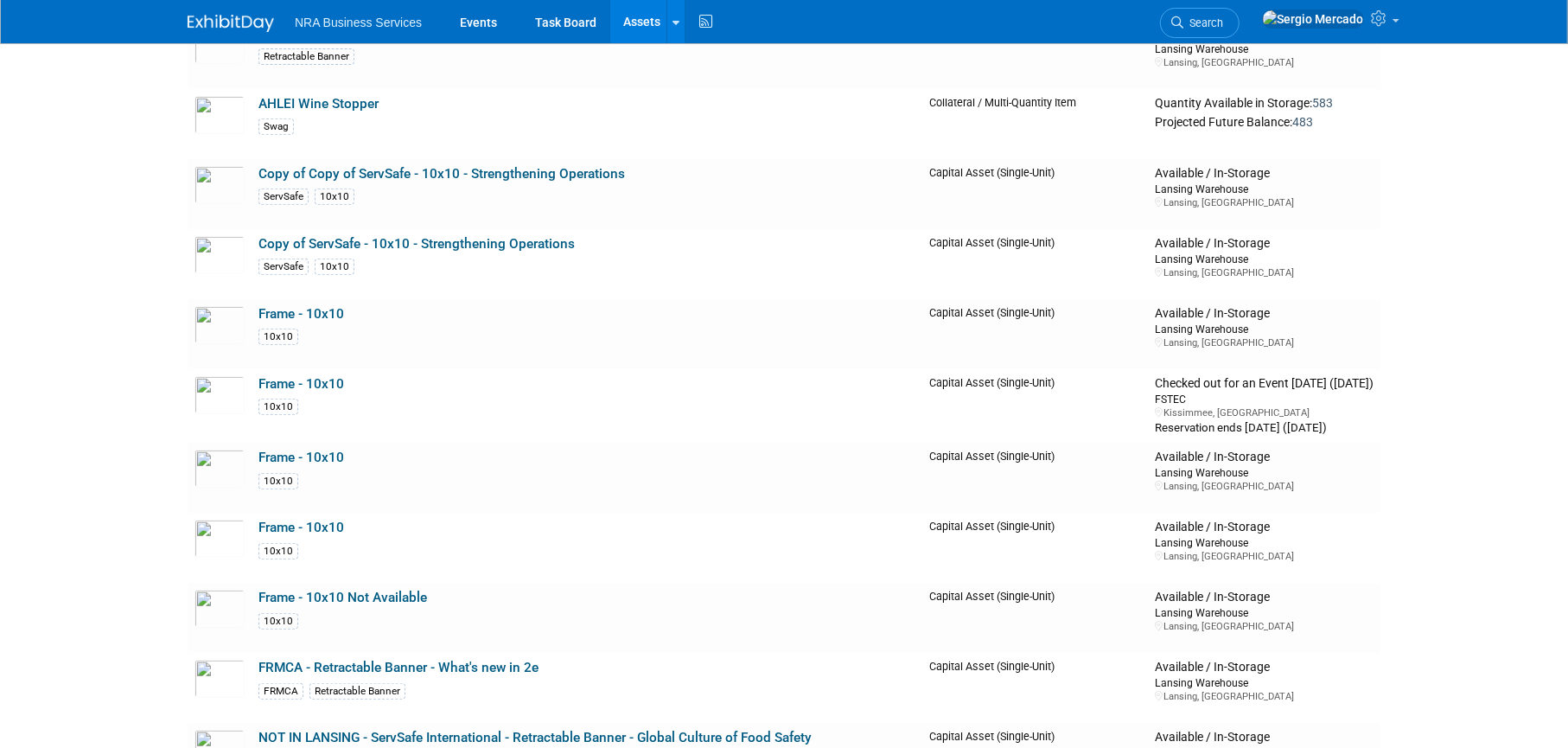
scroll to position [0, 0]
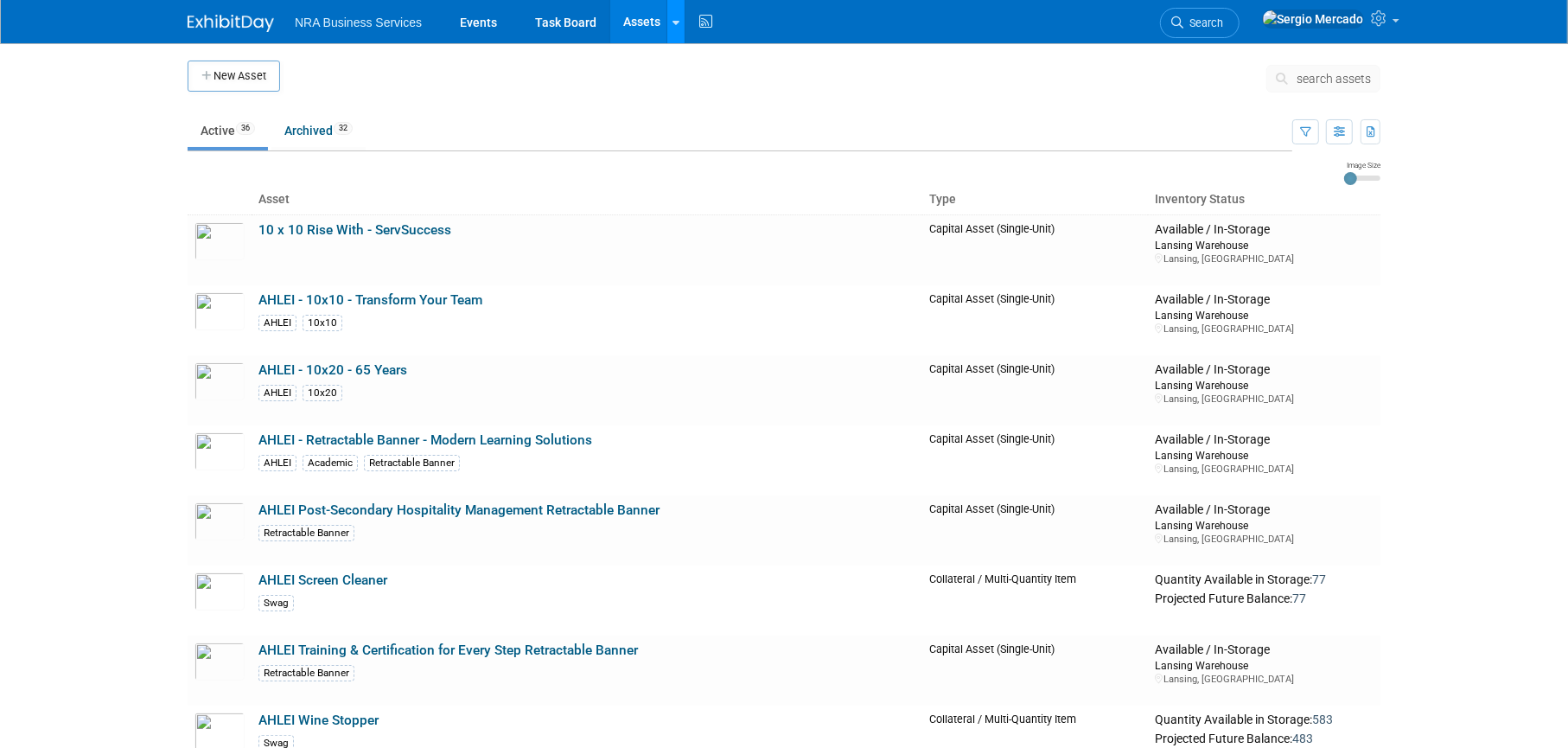
click at [675, 24] on icon at bounding box center [676, 23] width 7 height 12
click at [719, 88] on link "Search Assets" at bounding box center [743, 86] width 153 height 24
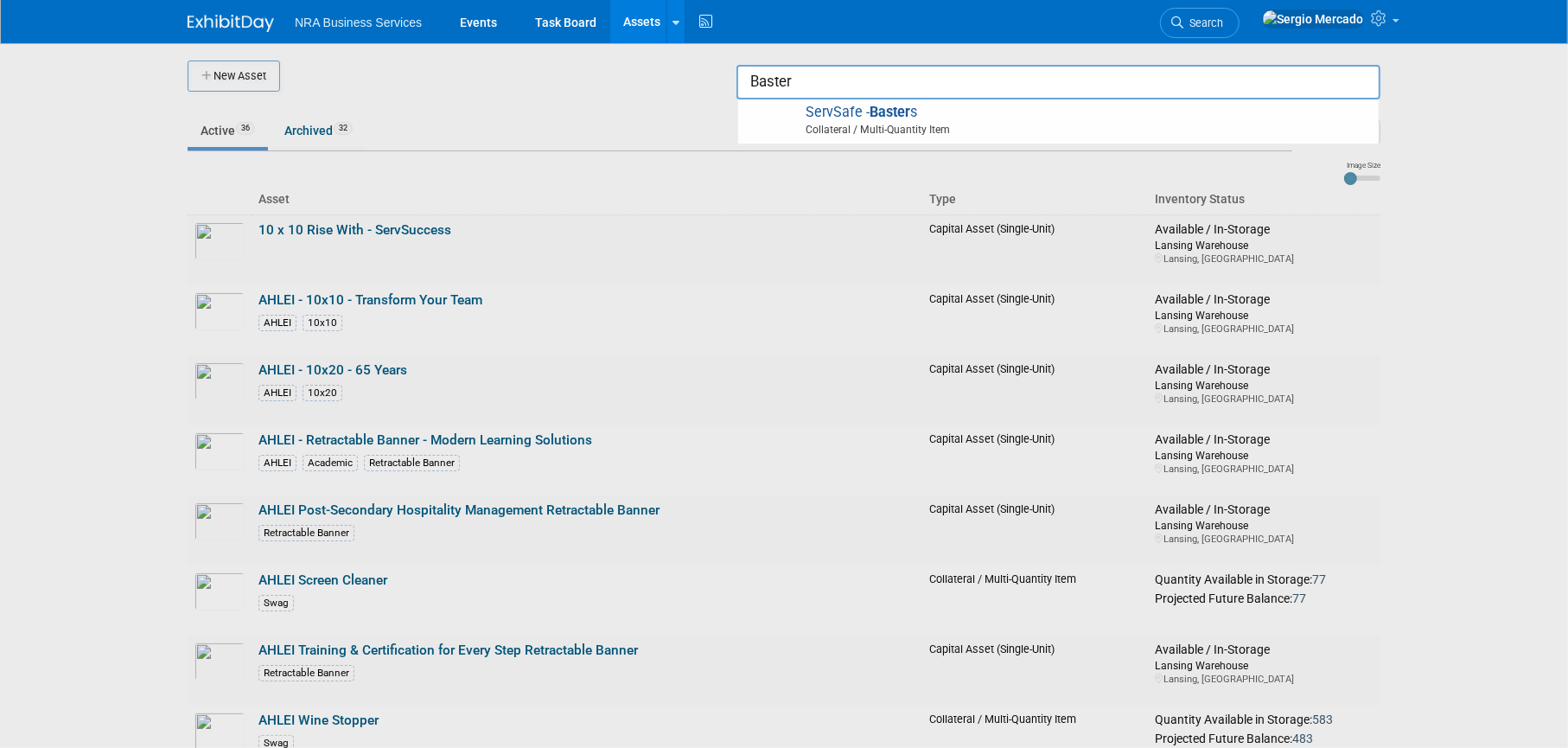
click at [848, 113] on span "ServSafe - Baster s Collateral / Multi-Quantity Item" at bounding box center [1058, 121] width 623 height 35
type input "ServSafe - Basters"
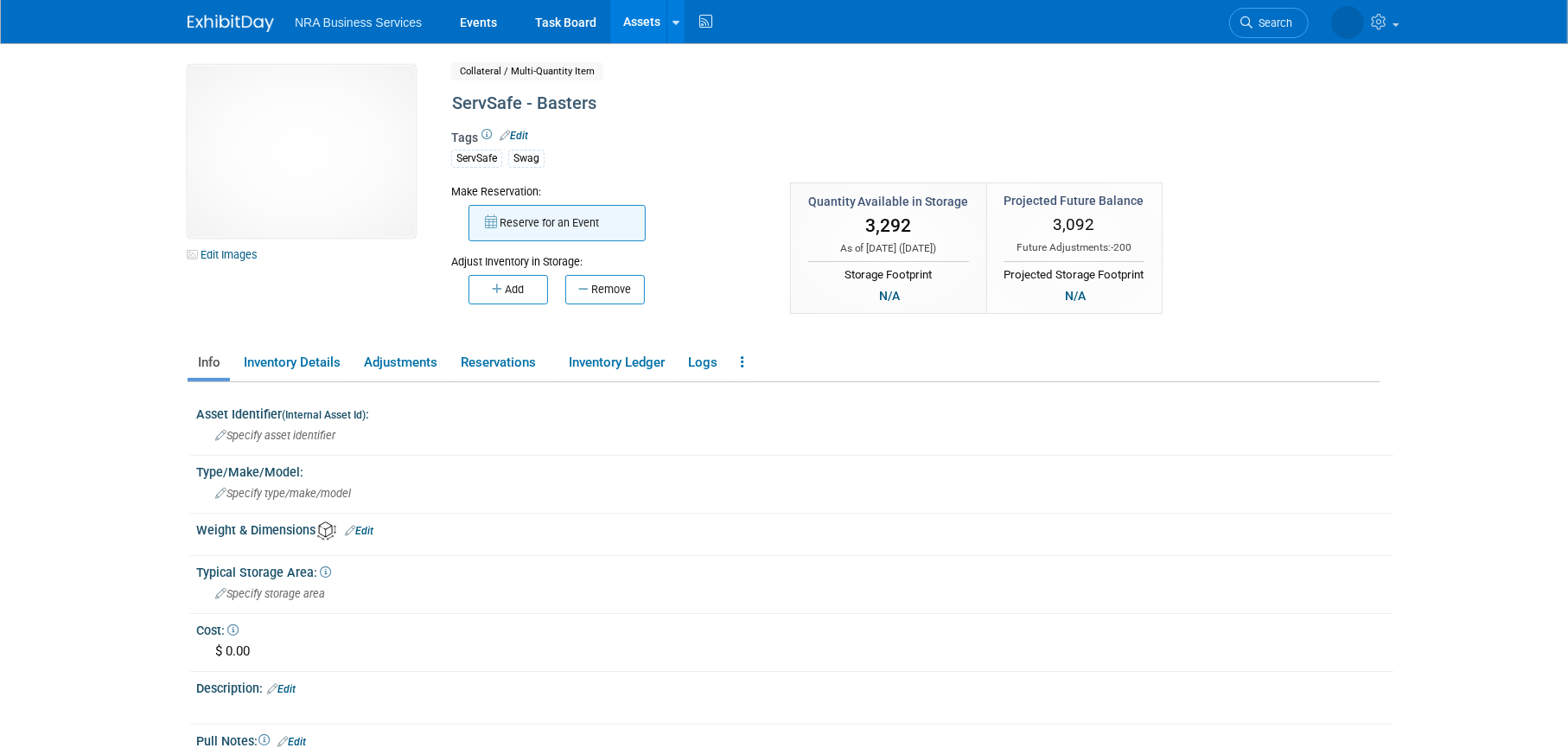
click at [559, 223] on button "Reserve for an Event" at bounding box center [557, 222] width 177 height 36
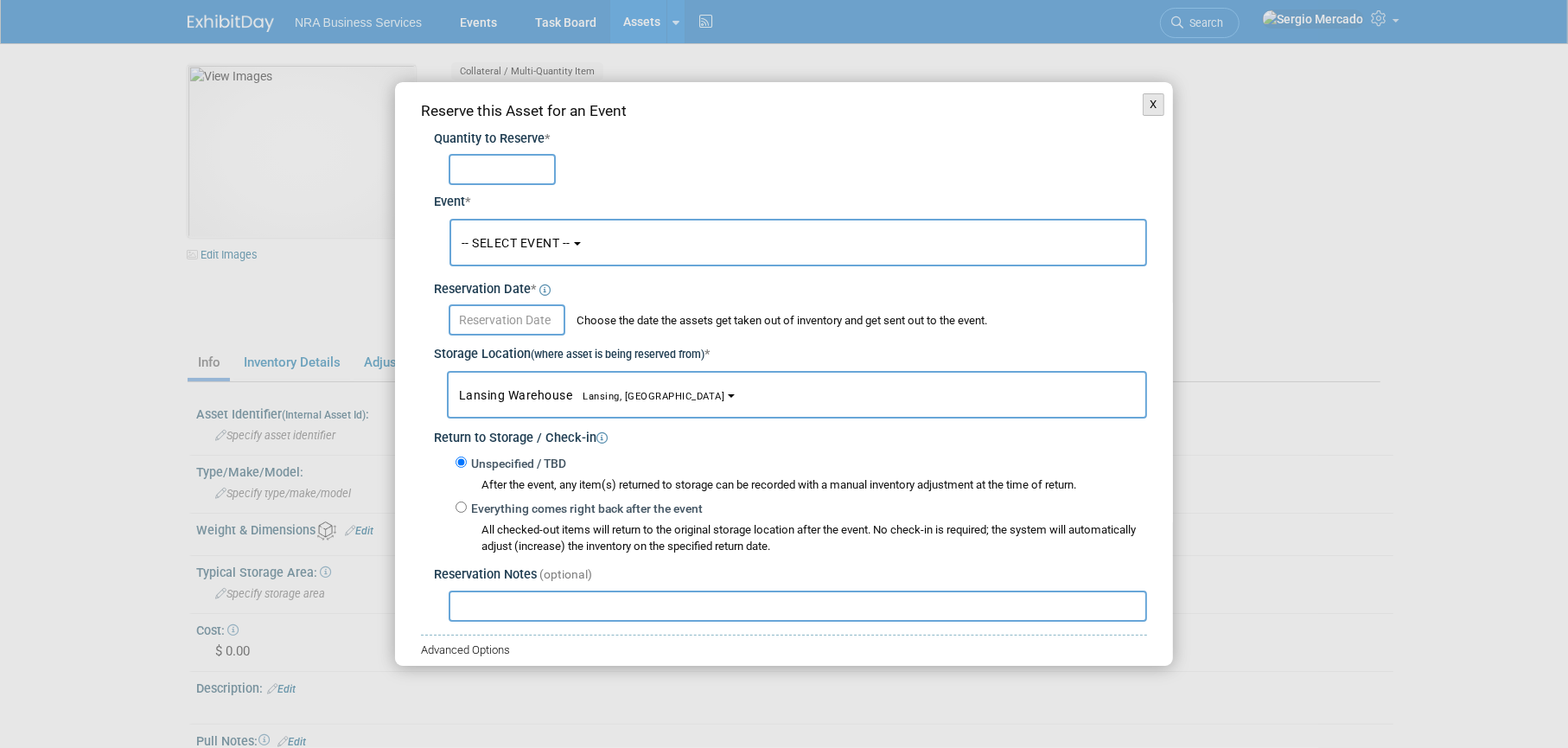
click at [1143, 101] on button "X" at bounding box center [1154, 104] width 21 height 22
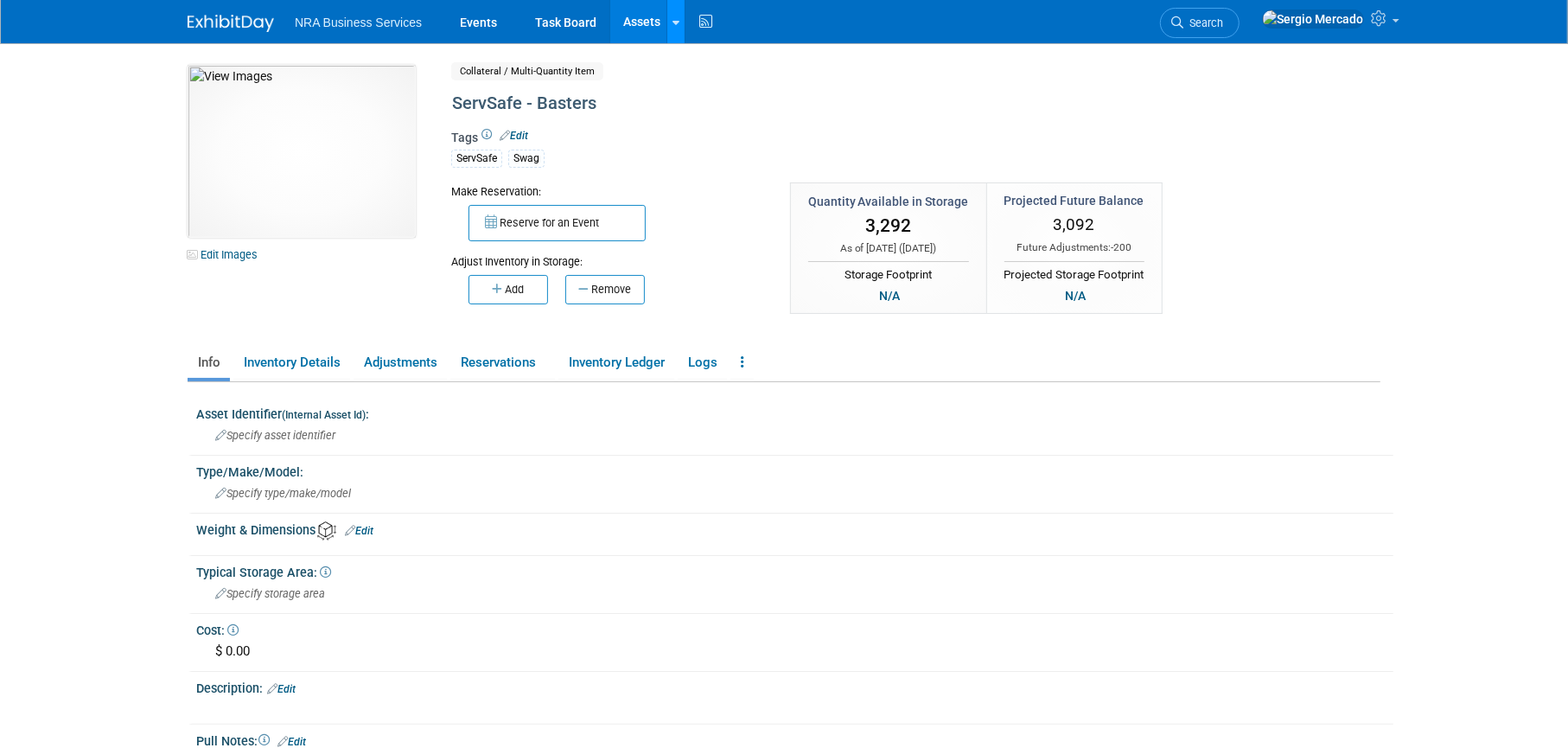
click at [675, 26] on icon at bounding box center [676, 23] width 7 height 12
click at [739, 81] on link "Search Assets" at bounding box center [743, 86] width 153 height 24
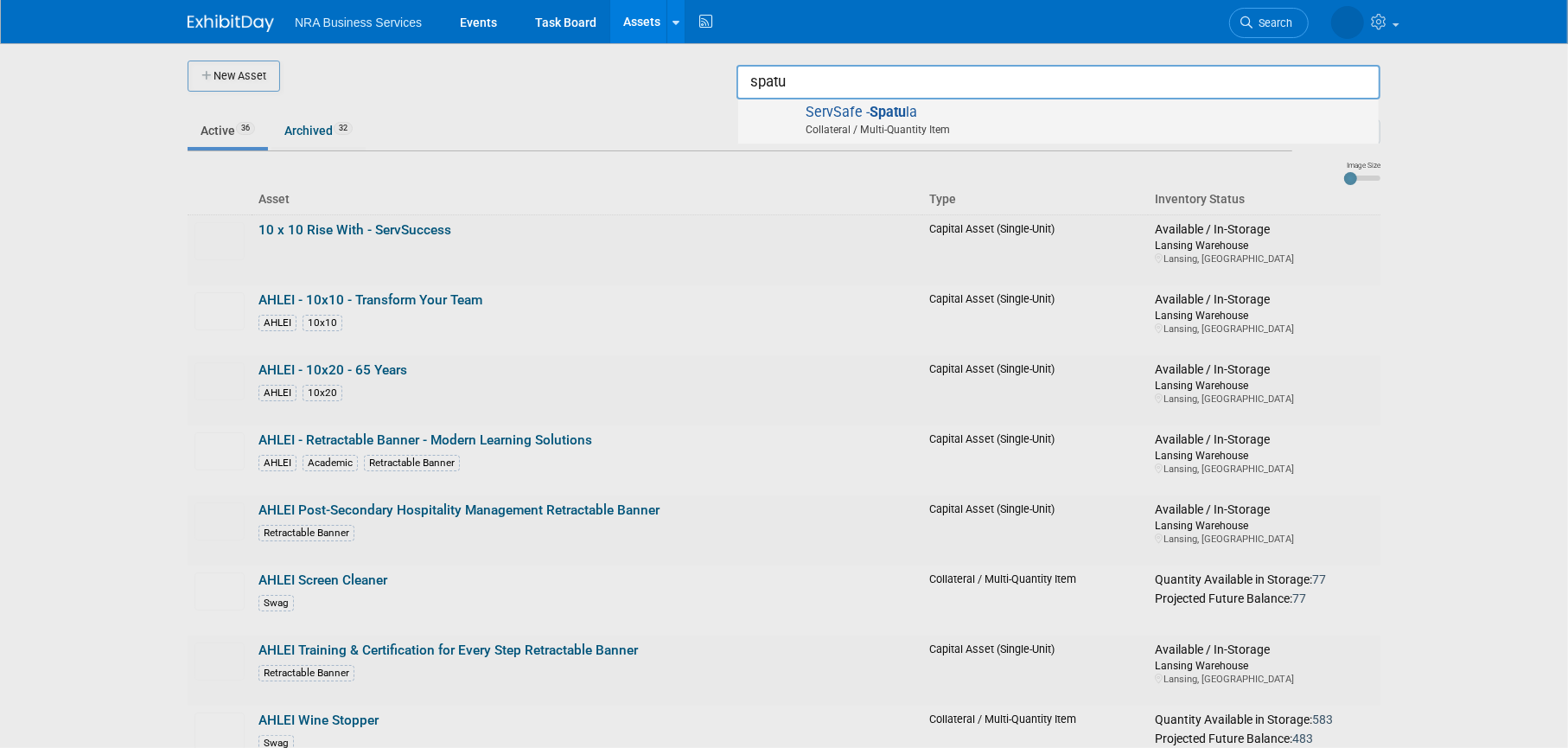
click at [868, 112] on span "ServSafe - Spatu la Collateral / Multi-Quantity Item" at bounding box center [1058, 121] width 623 height 35
type input "ServSafe - Spatula"
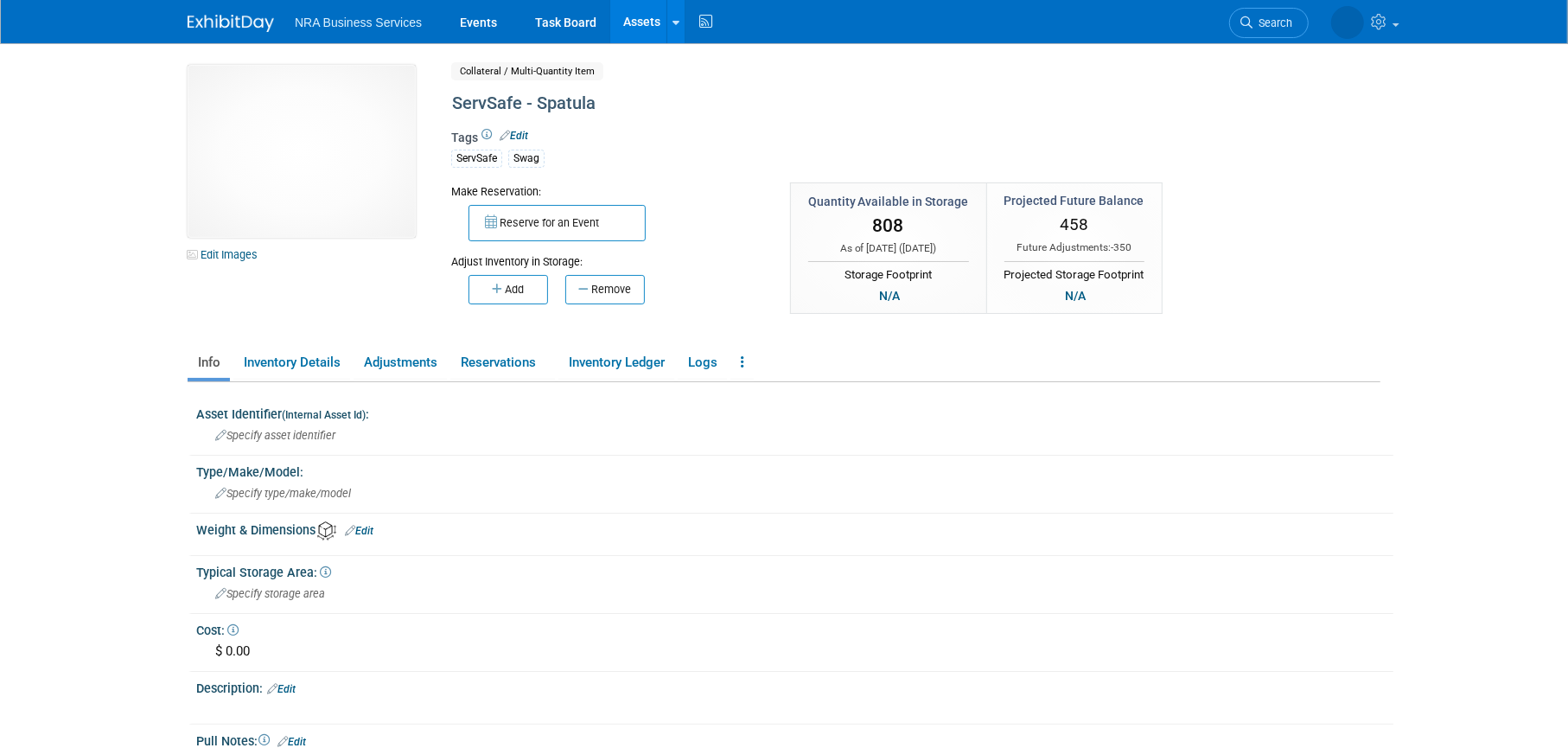
click at [559, 217] on button "Reserve for an Event" at bounding box center [557, 222] width 177 height 36
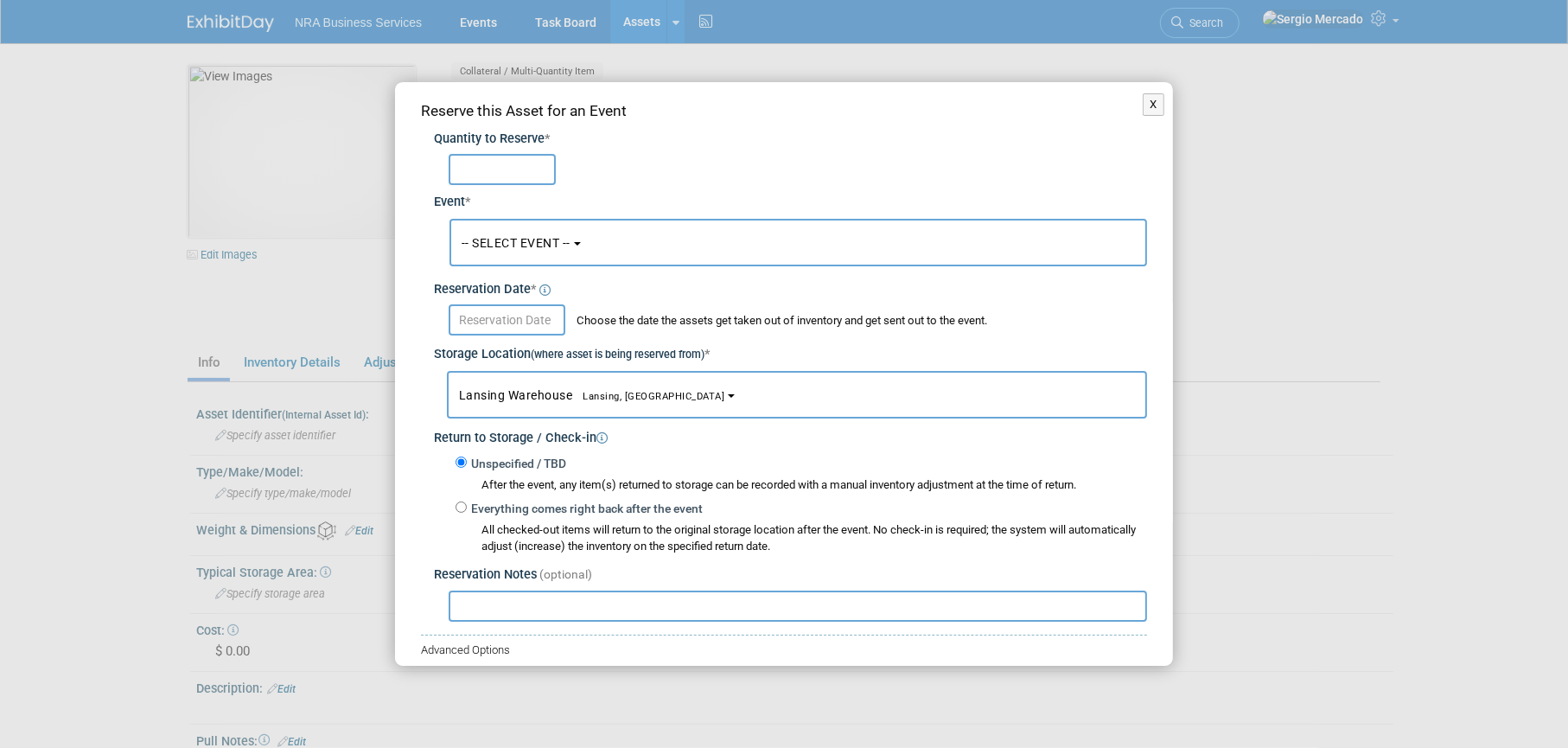
click at [567, 226] on button "-- SELECT EVENT --" at bounding box center [798, 242] width 697 height 48
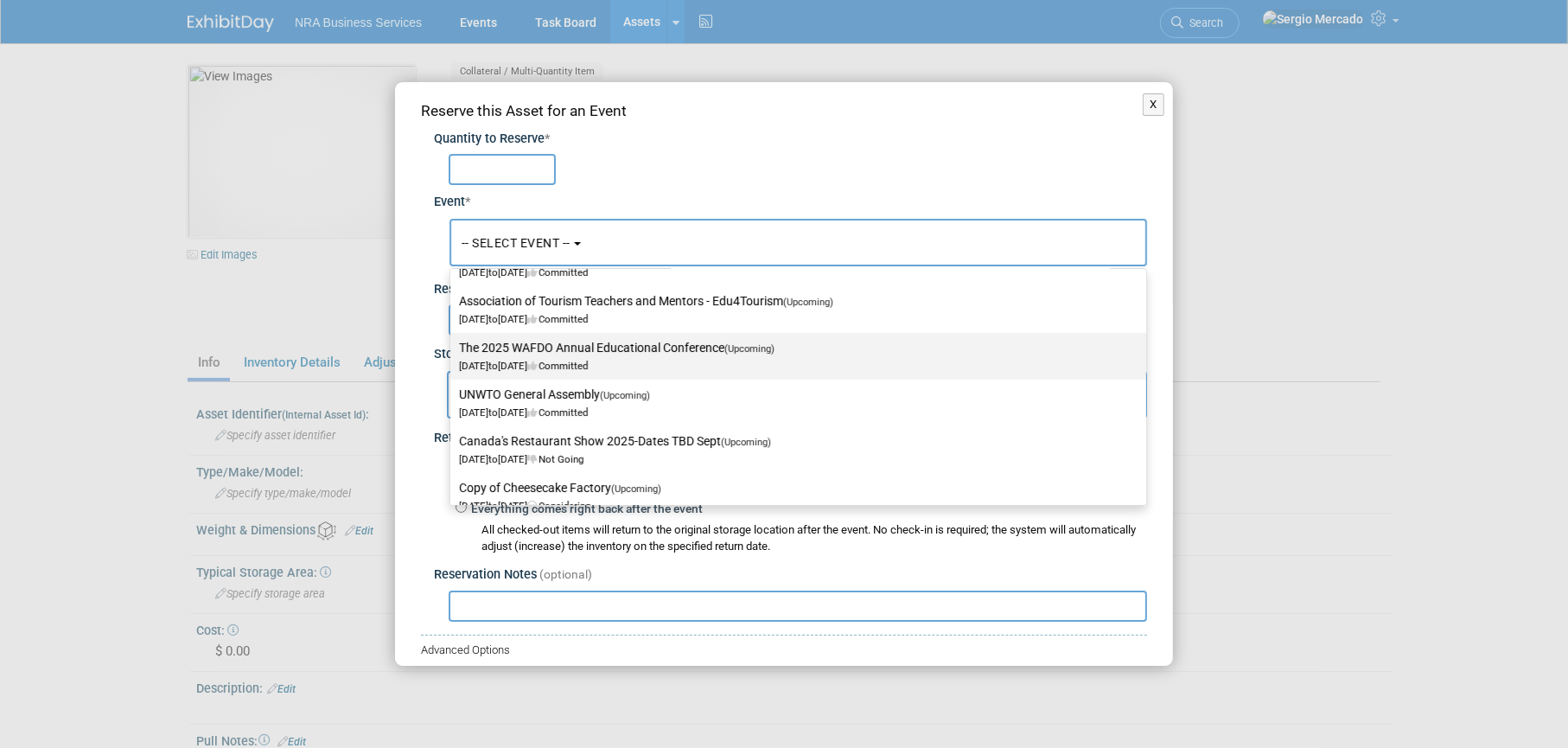
scroll to position [1297, 0]
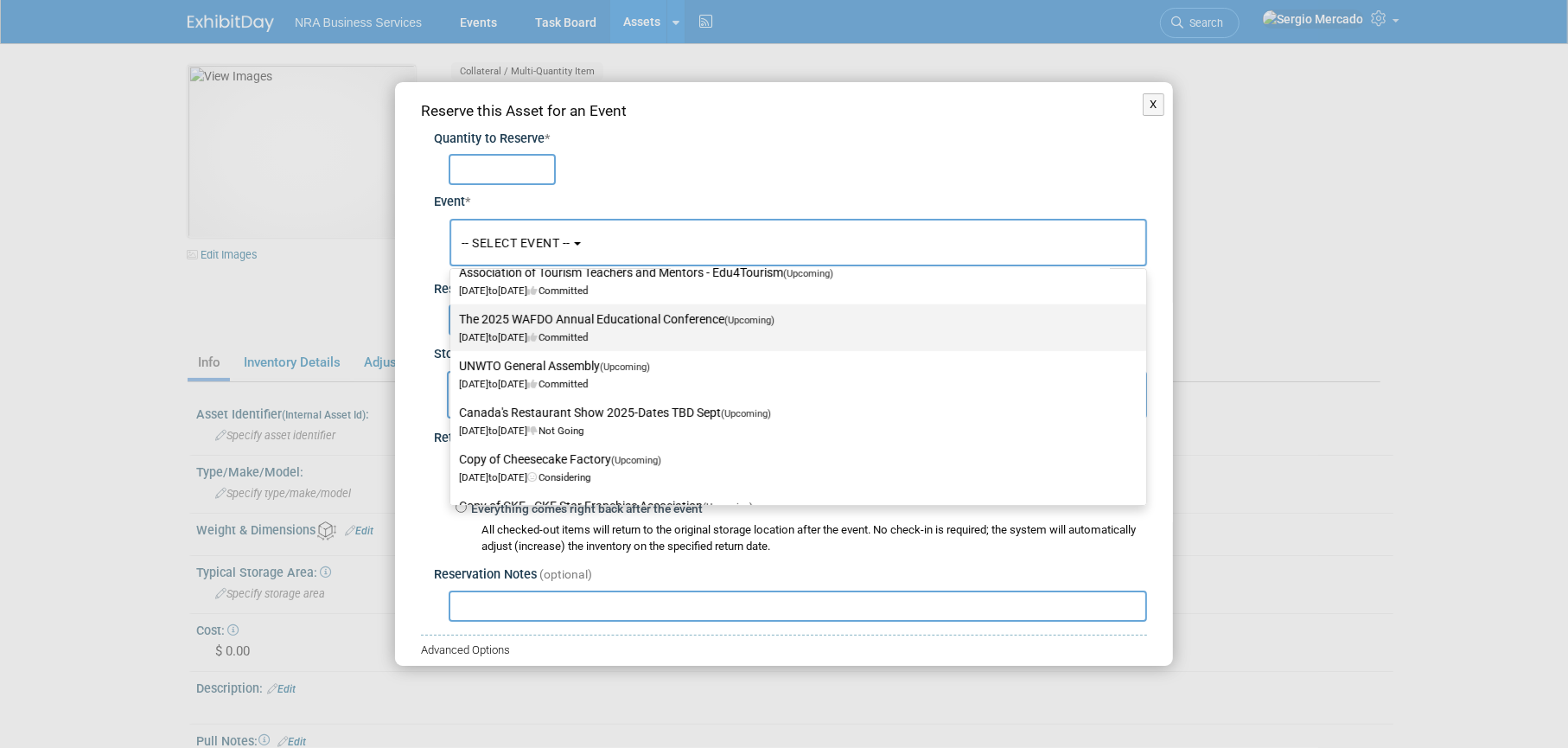
click at [616, 328] on label "The 2025 WAFDO Annual Educational Conference (Upcoming) Sep 22, 2025 to Sep 25,…" at bounding box center [794, 328] width 670 height 40
click at [452, 325] on input "The 2025 WAFDO Annual Educational Conference (Upcoming) Sep 22, 2025 to Sep 25,…" at bounding box center [448, 320] width 12 height 12
select select "11150561"
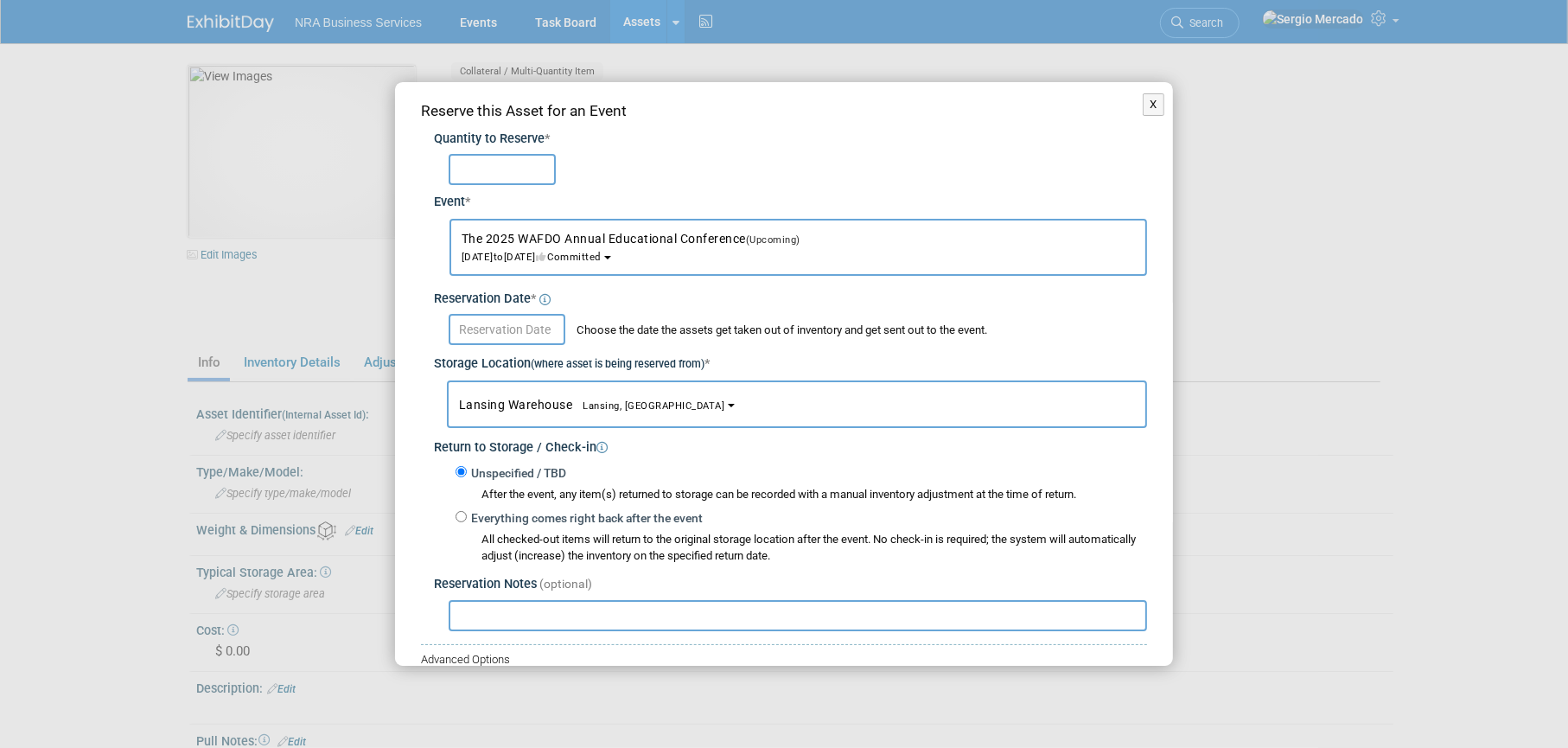
click at [534, 170] on input "text" at bounding box center [502, 170] width 107 height 31
type input "85"
click at [525, 331] on input "text" at bounding box center [507, 330] width 117 height 31
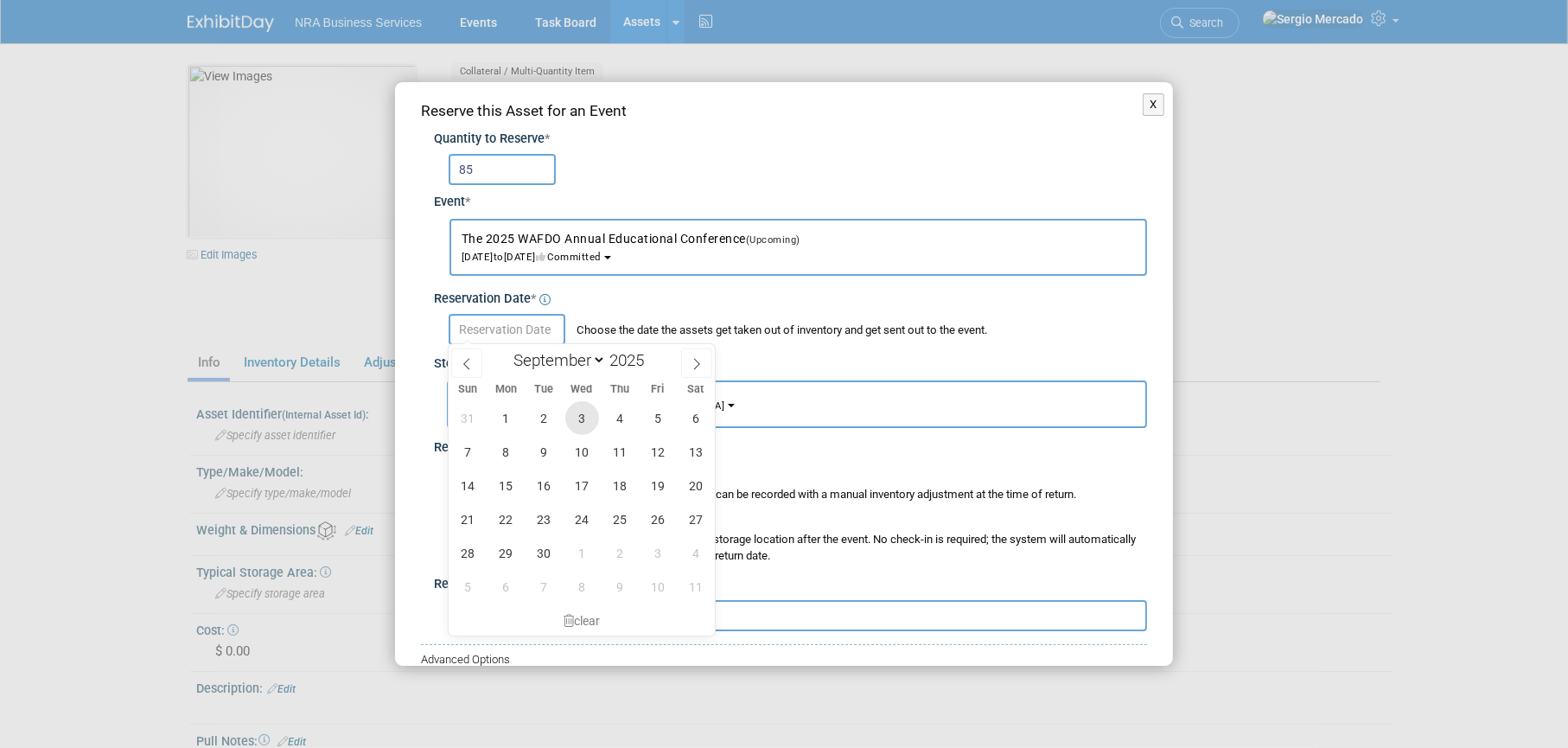
click at [574, 415] on span "3" at bounding box center [582, 417] width 34 height 34
type input "Sep 3, 2025"
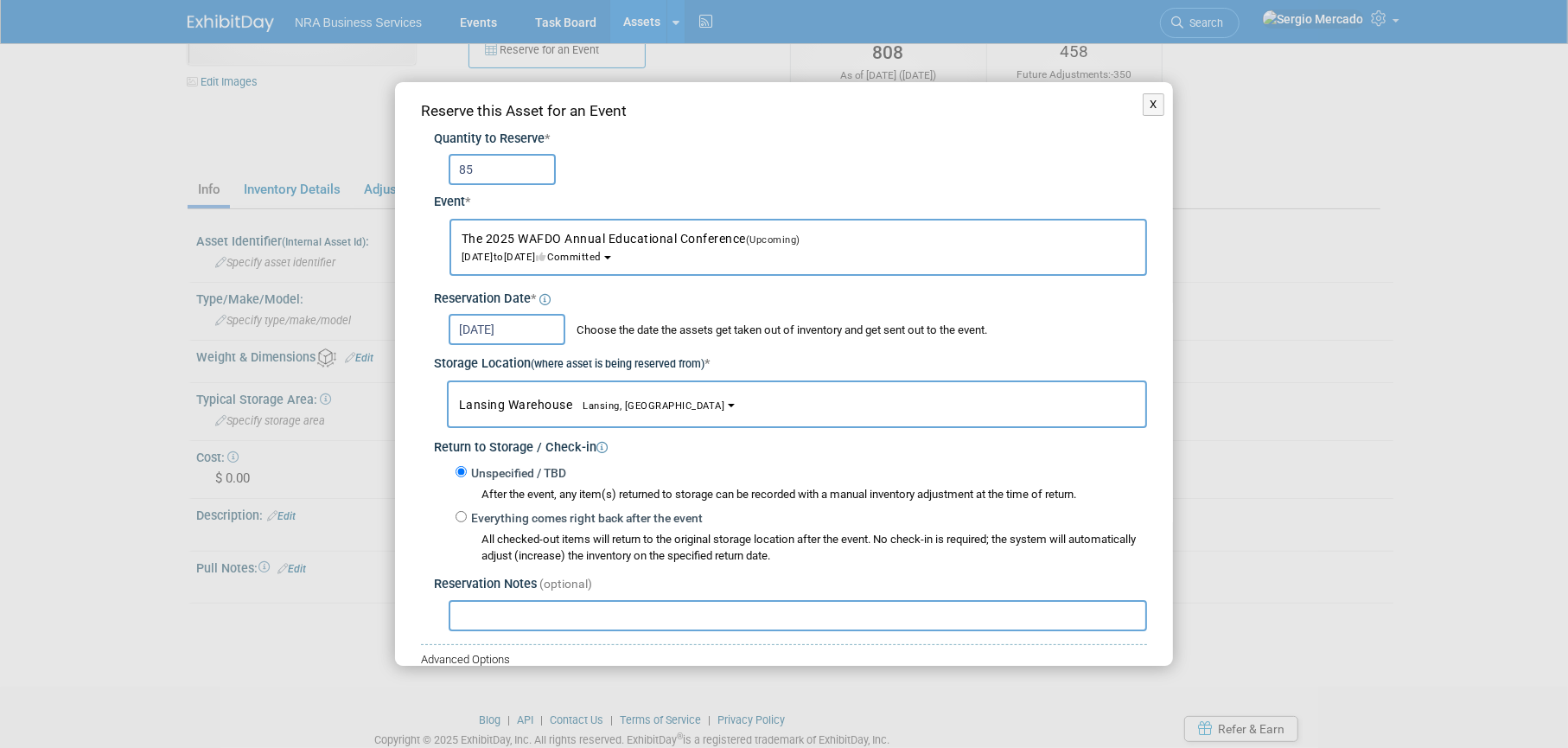
scroll to position [127, 0]
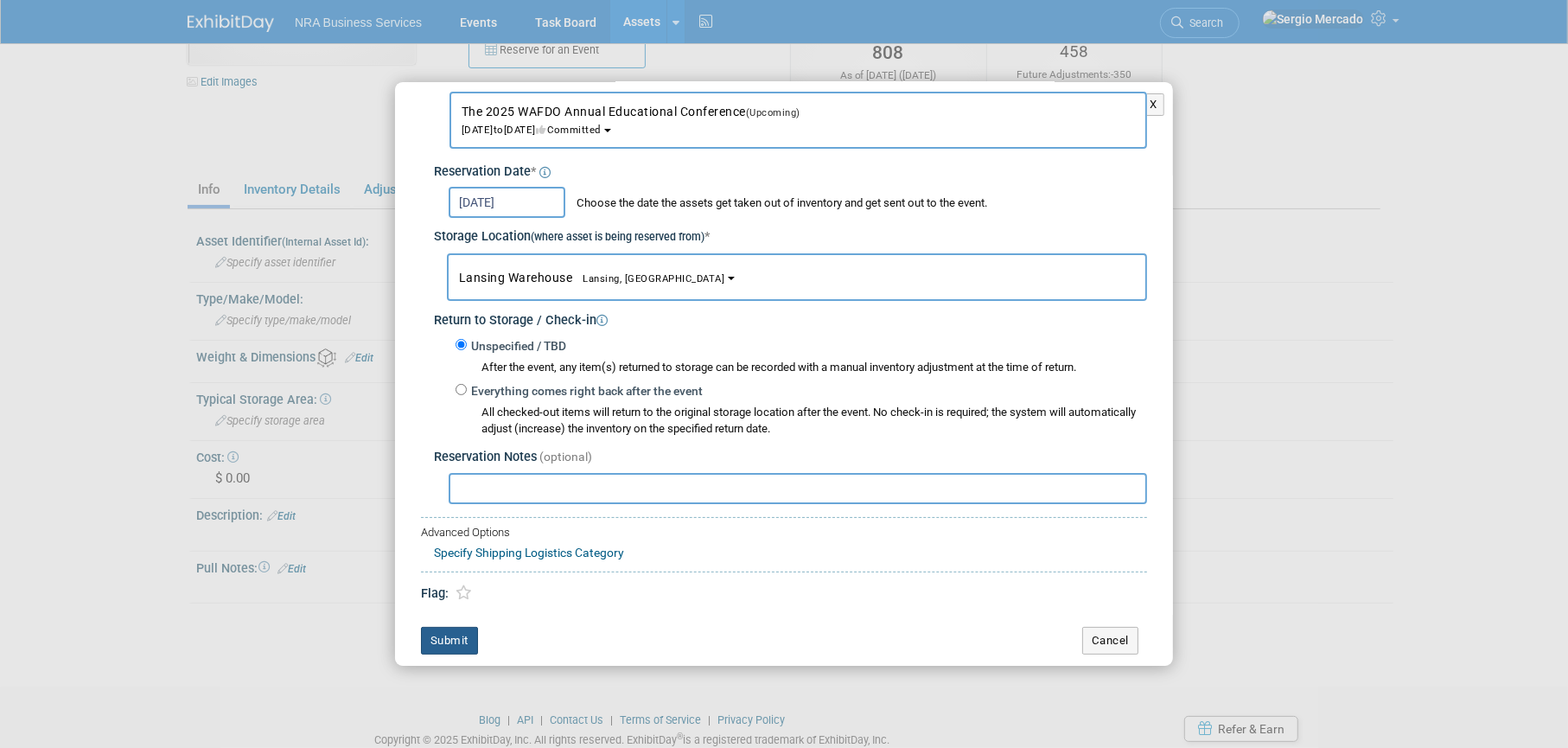
click at [453, 632] on button "Submit" at bounding box center [450, 641] width 57 height 27
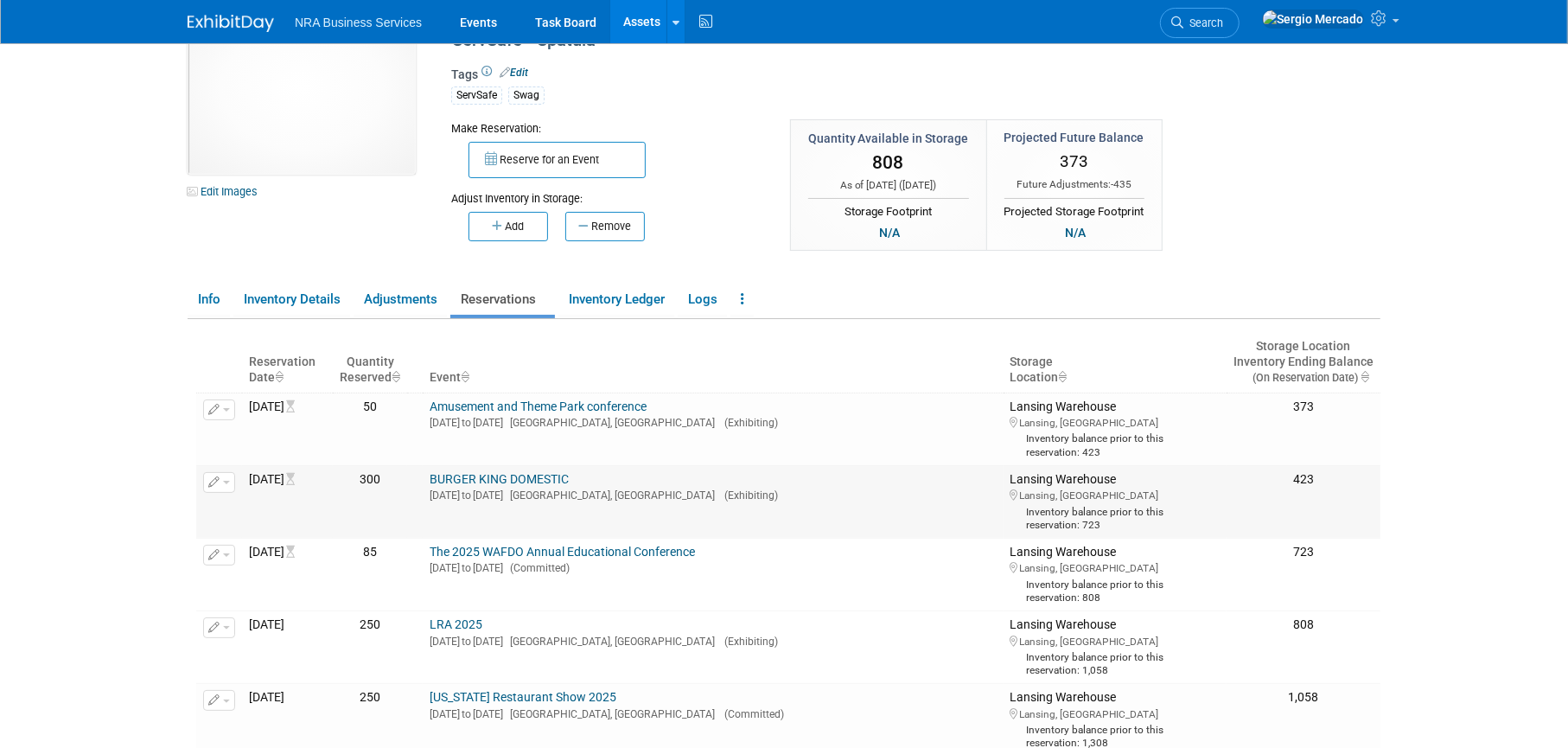
scroll to position [173, 0]
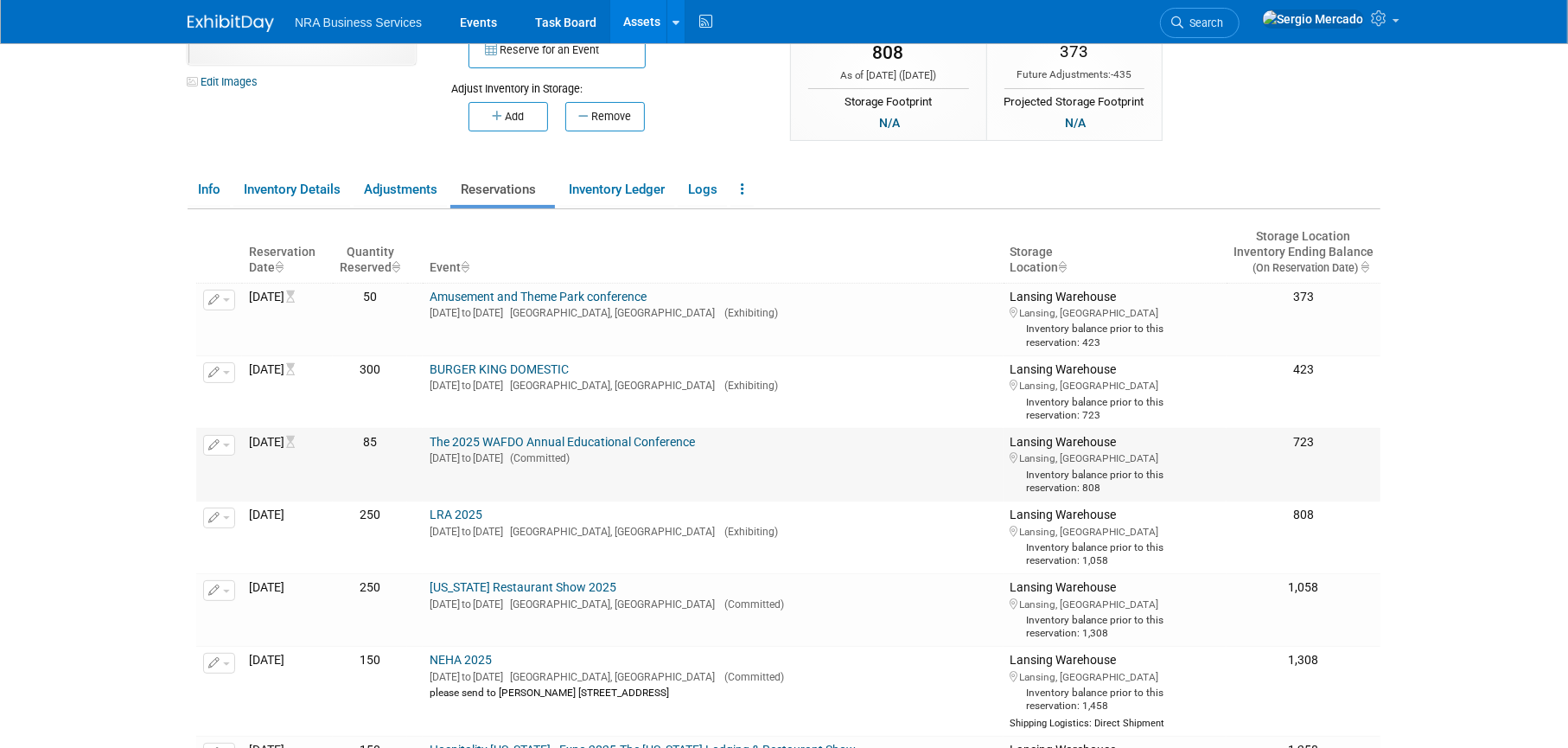
click at [545, 437] on link "The 2025 WAFDO Annual Educational Conference" at bounding box center [563, 442] width 265 height 14
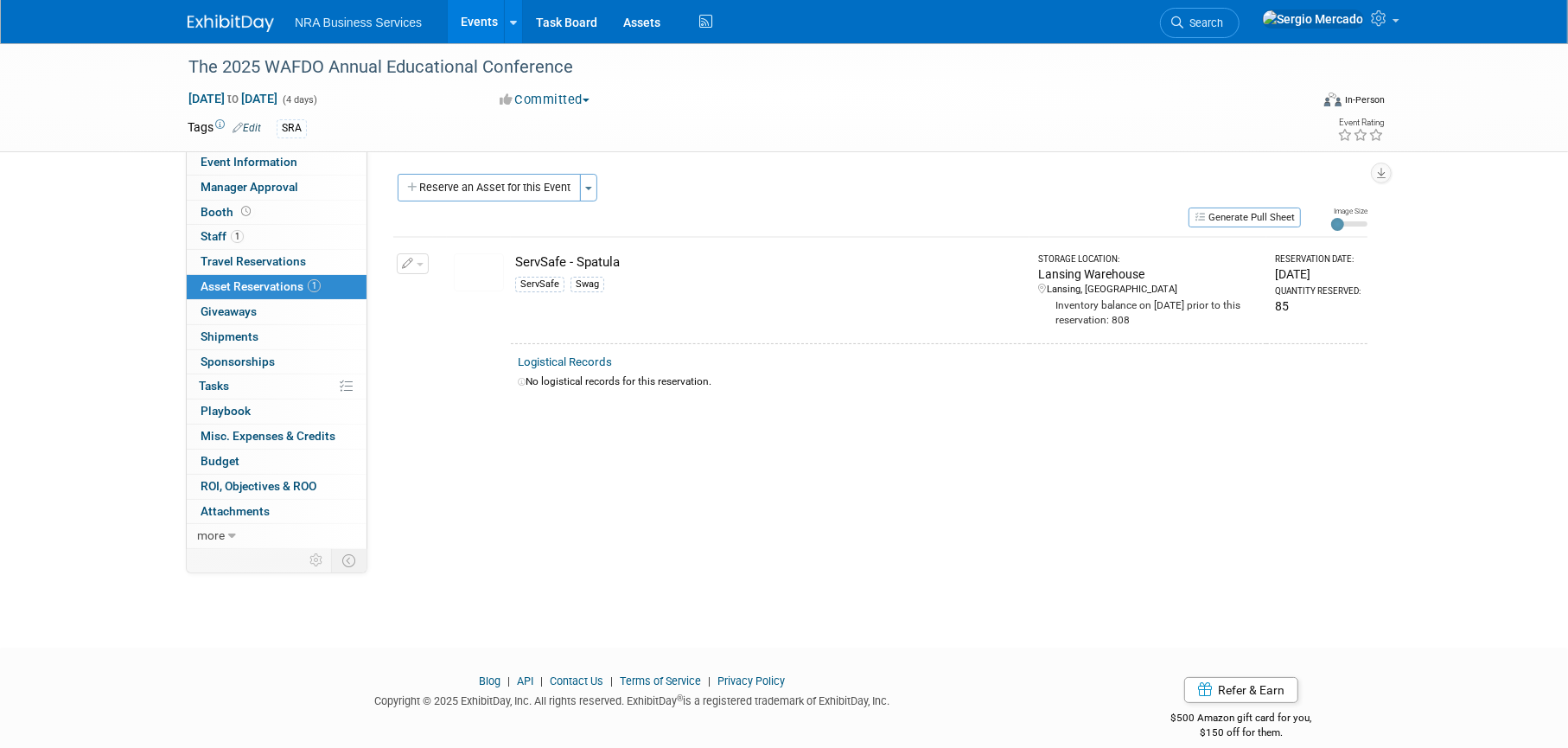
click at [662, 529] on div "Proposed budget: Specify proposed budget Show Lead: [PERSON_NAME] W [PERSON_NAM…" at bounding box center [874, 347] width 1013 height 395
click at [264, 164] on span "Event Information" at bounding box center [249, 162] width 97 height 14
select select "[PERSON_NAME]"
select select "Marketing"
select select "ServSafe"
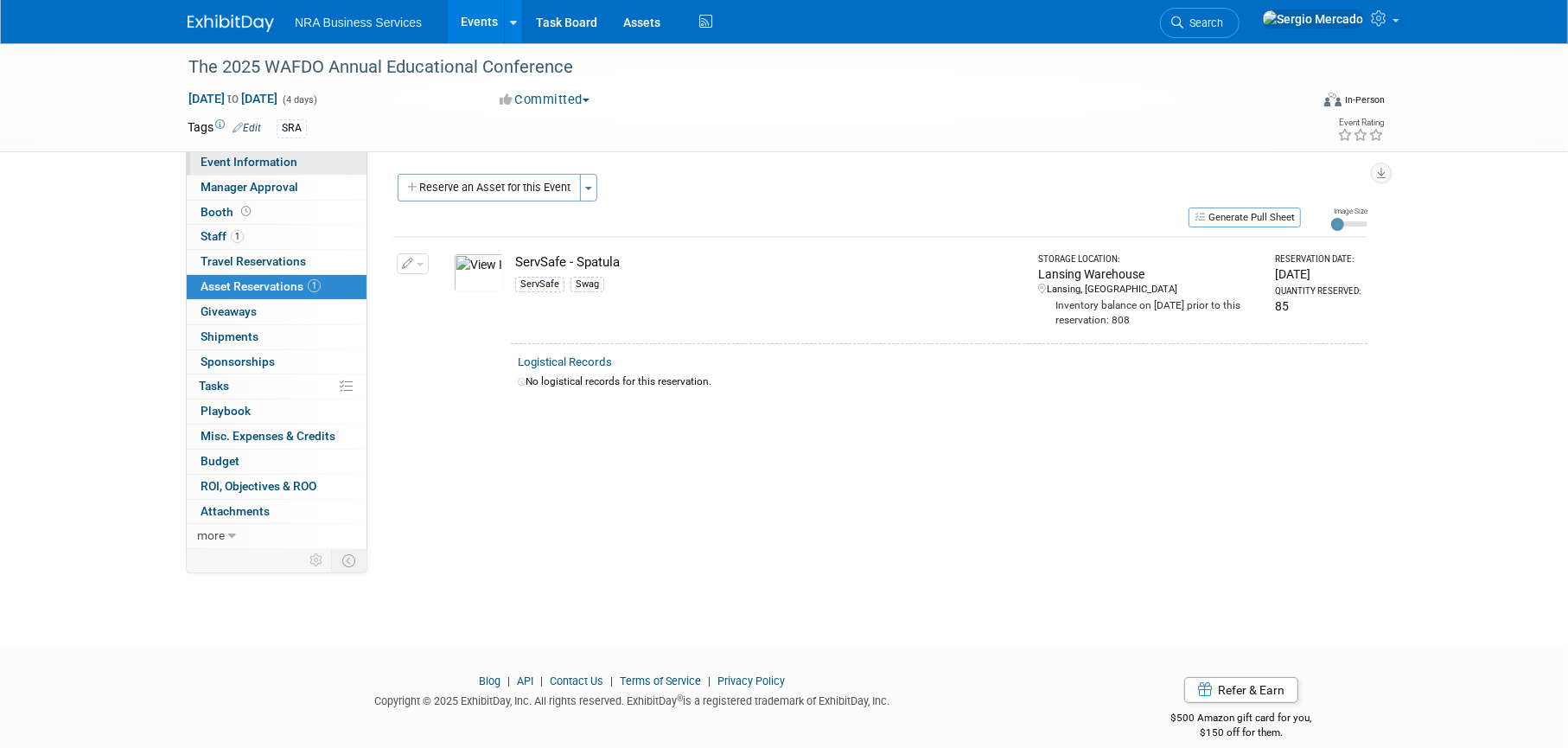
select select "ServSafe"
select select "Brand Presence"
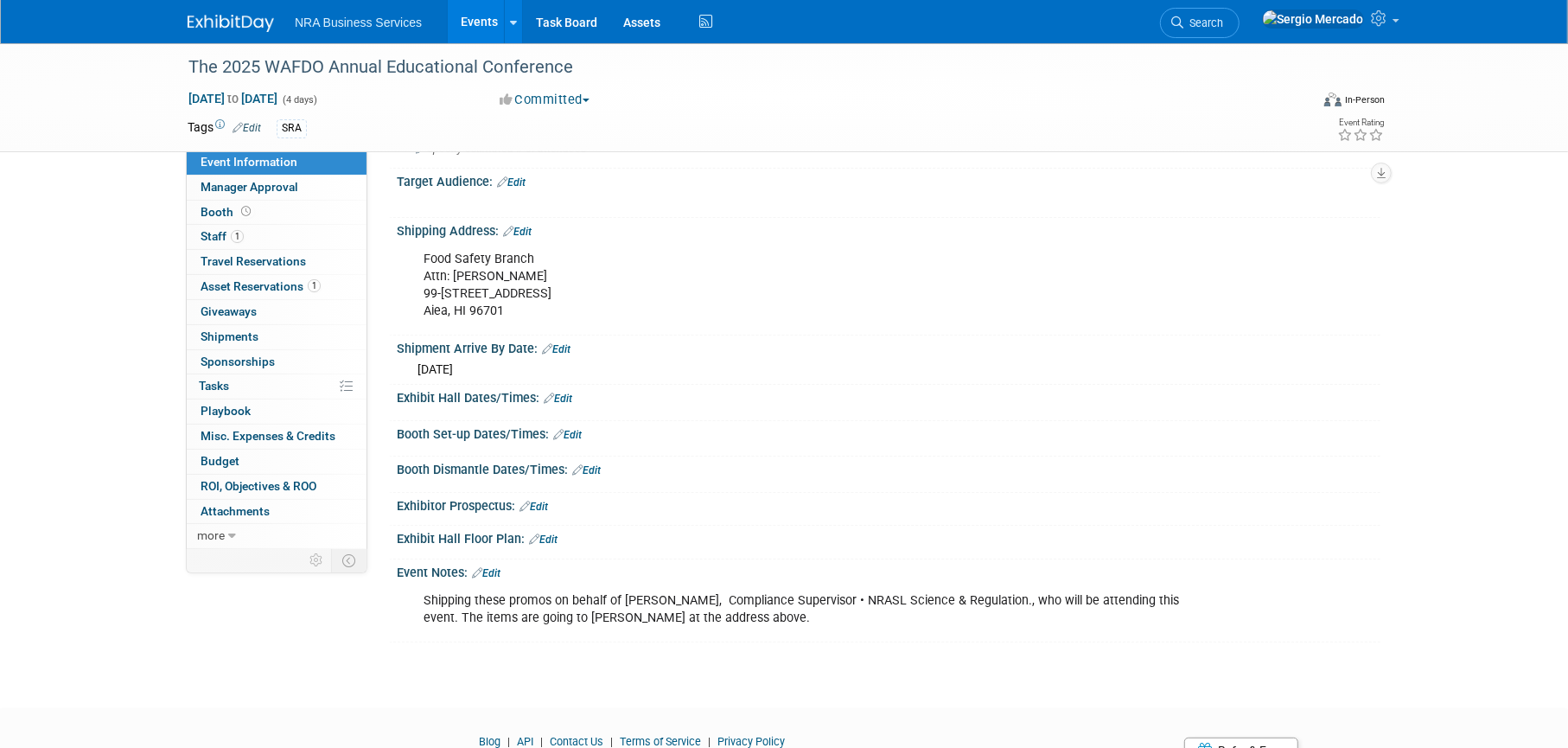
scroll to position [652, 0]
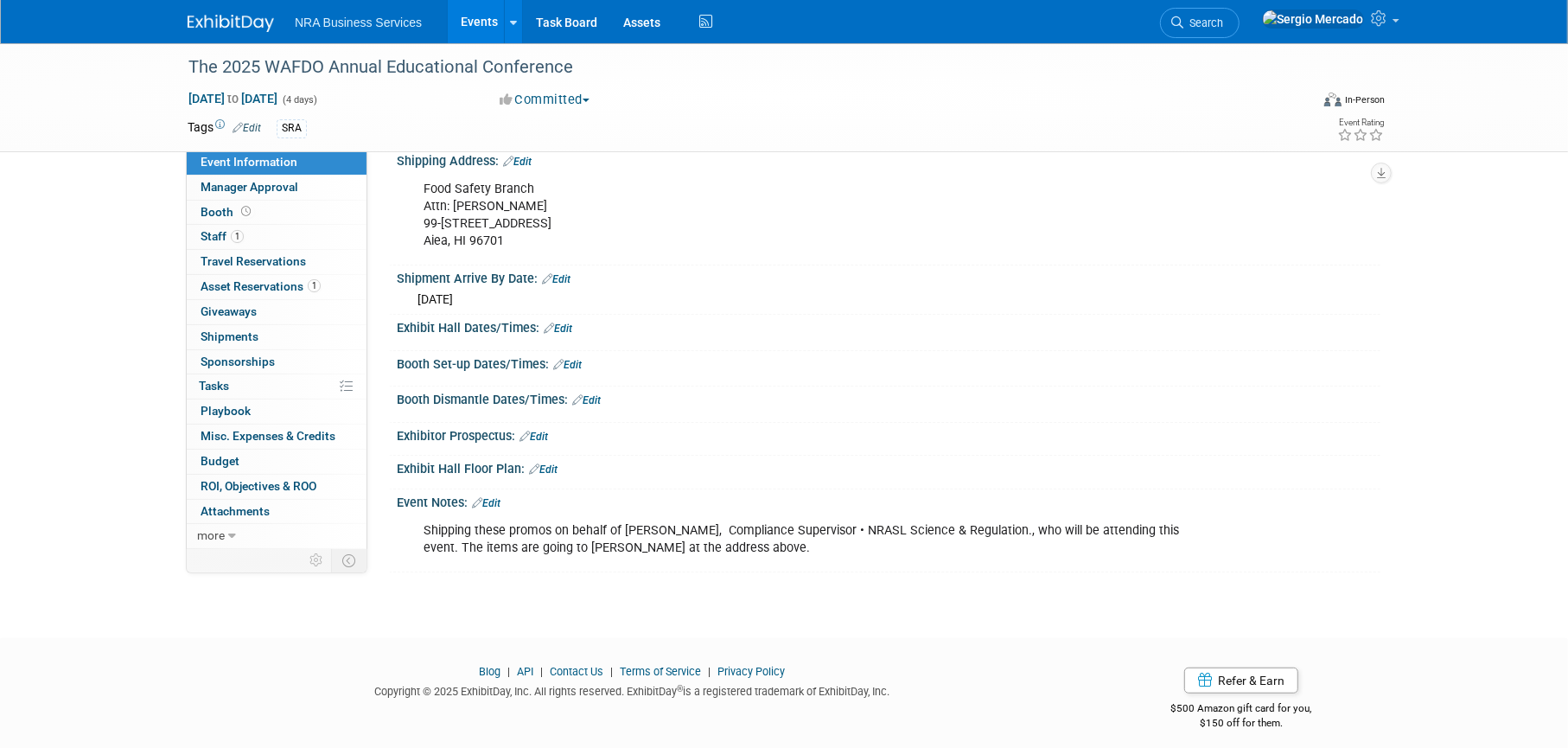
drag, startPoint x: 423, startPoint y: 179, endPoint x: 514, endPoint y: 225, distance: 102.0
click at [514, 225] on div "Food Safety Branch Attn: [PERSON_NAME] [STREET_ADDRESS]" at bounding box center [801, 215] width 779 height 87
copy div "Food Safety Branch Attn: [PERSON_NAME] [STREET_ADDRESS]"
